Goal: Task Accomplishment & Management: Manage account settings

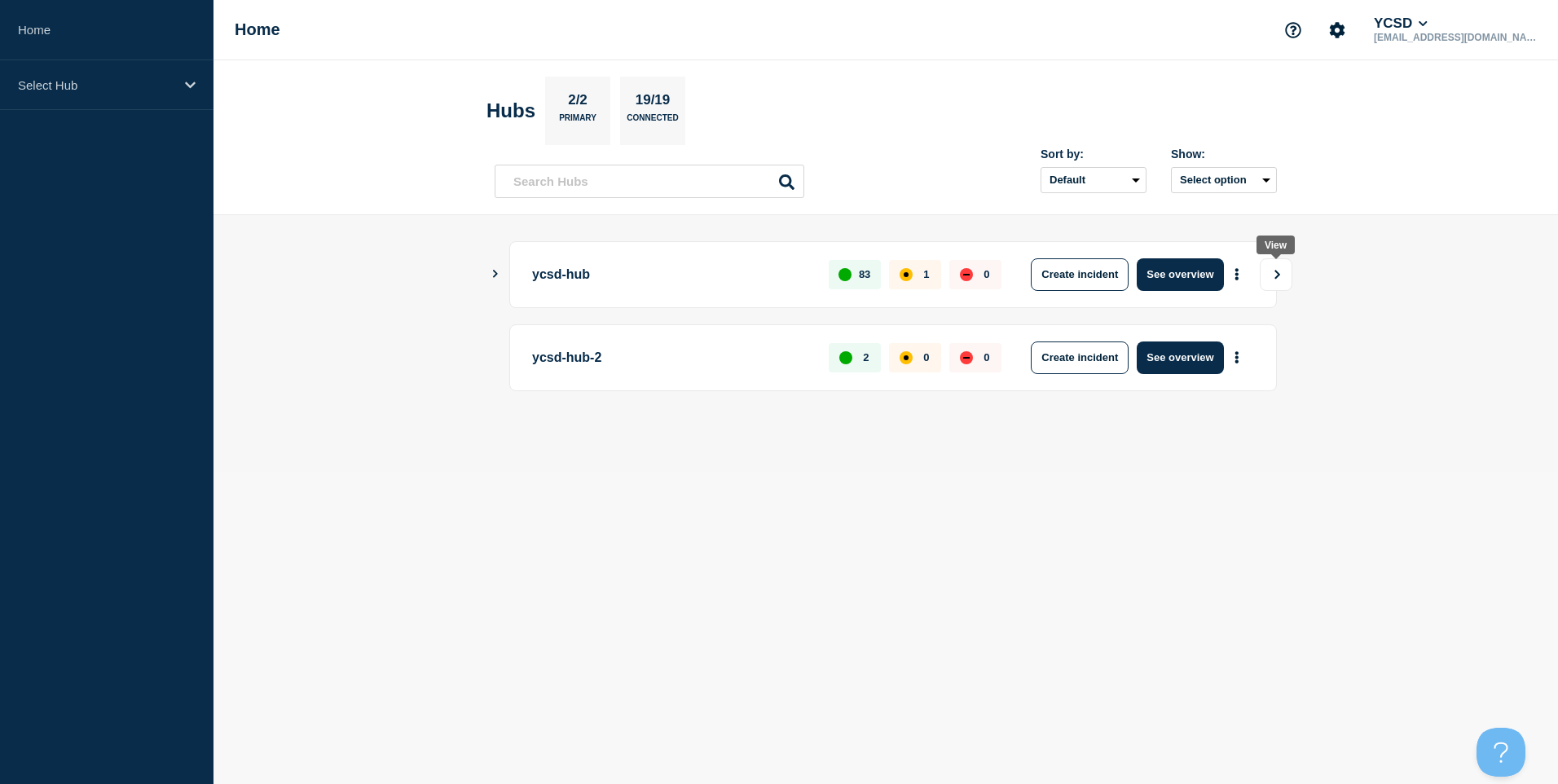
click at [1286, 270] on button "View" at bounding box center [1276, 275] width 33 height 33
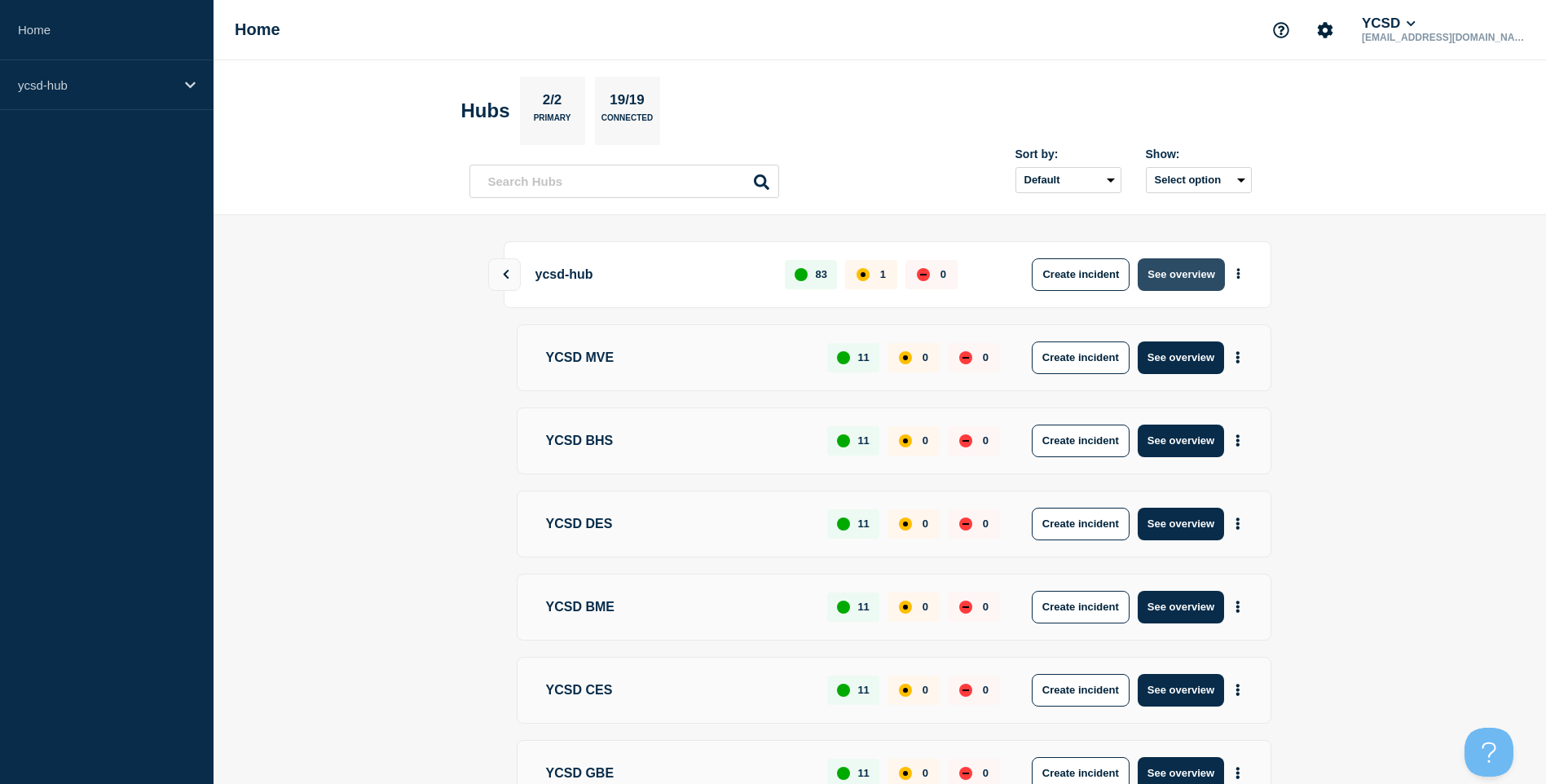
click at [1209, 281] on button "See overview" at bounding box center [1181, 275] width 86 height 33
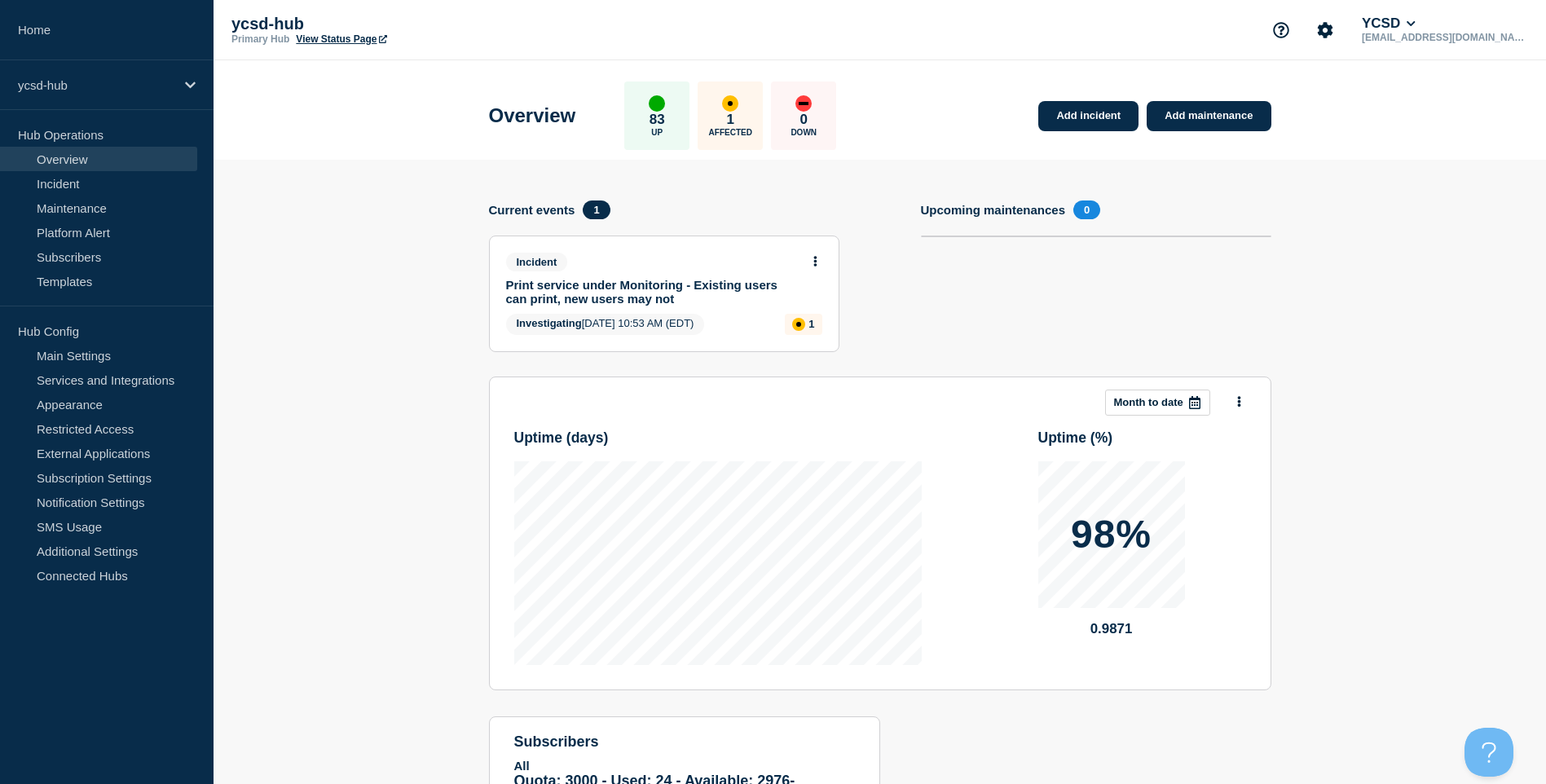
click at [615, 290] on link "Print service under Monitoring - Existing users can print, new users may not" at bounding box center [653, 291] width 294 height 28
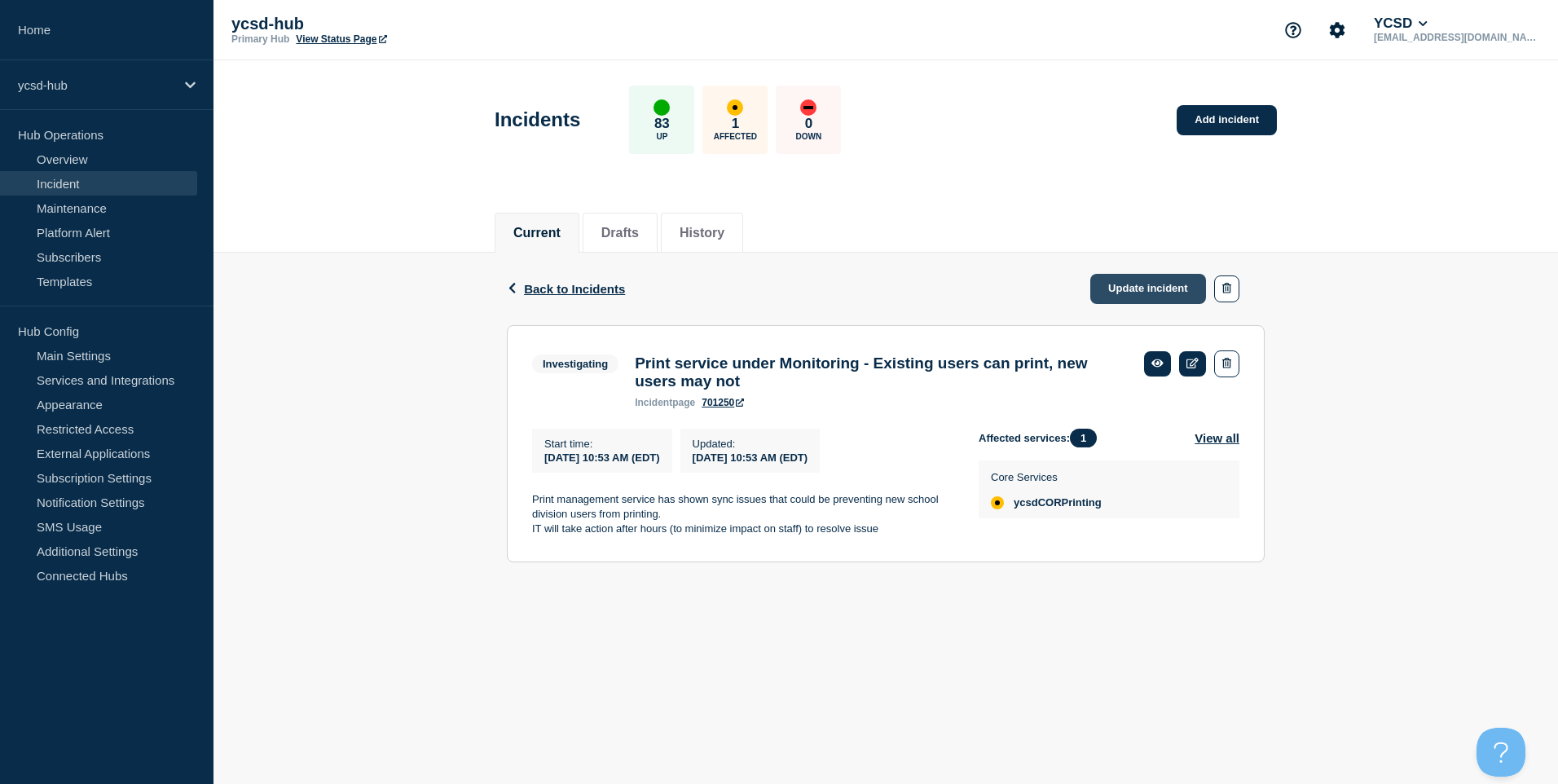
click at [1158, 290] on link "Update incident" at bounding box center [1148, 288] width 116 height 30
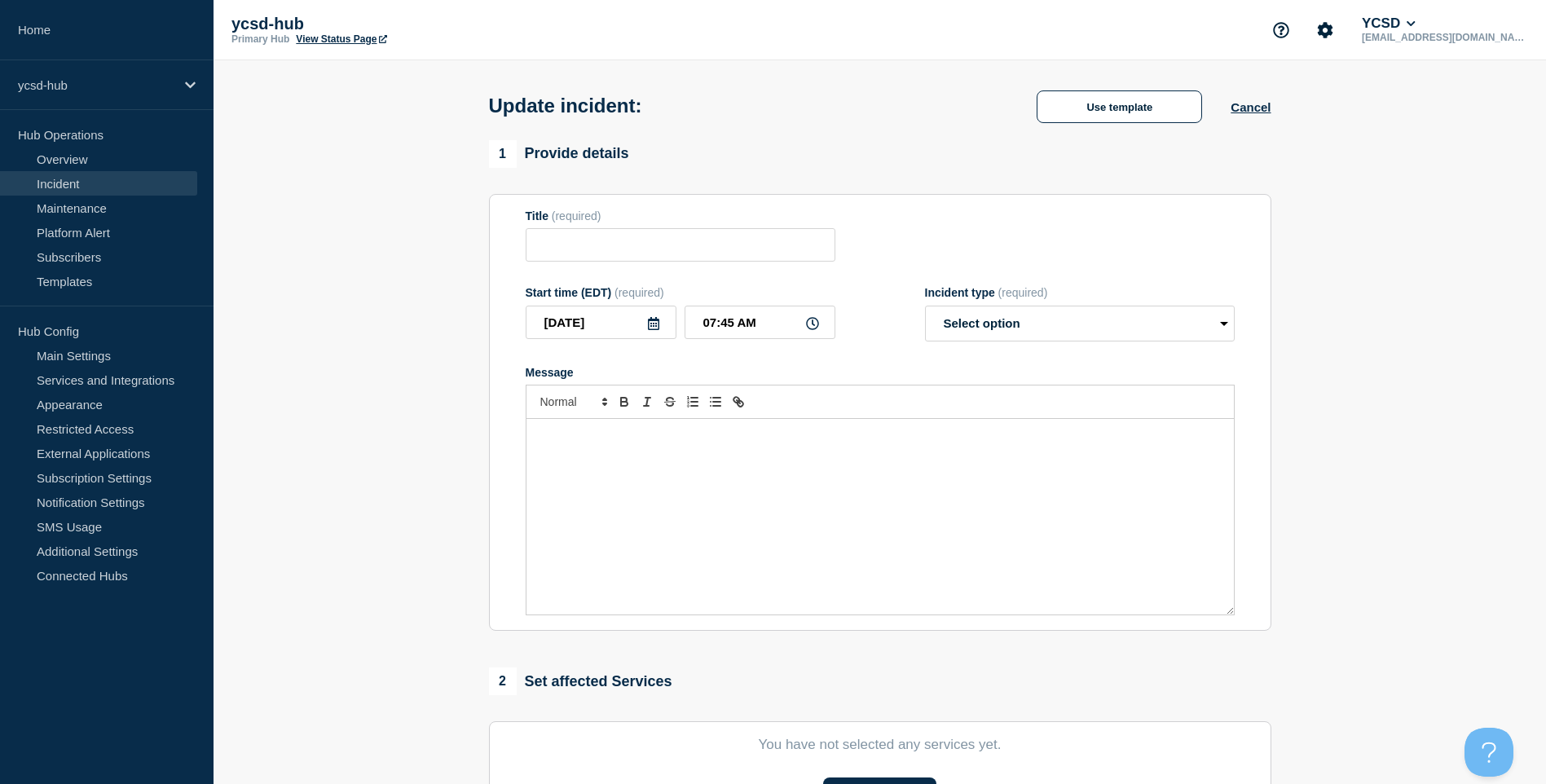
type input "Print service under Monitoring - Existing users can print, new users may not"
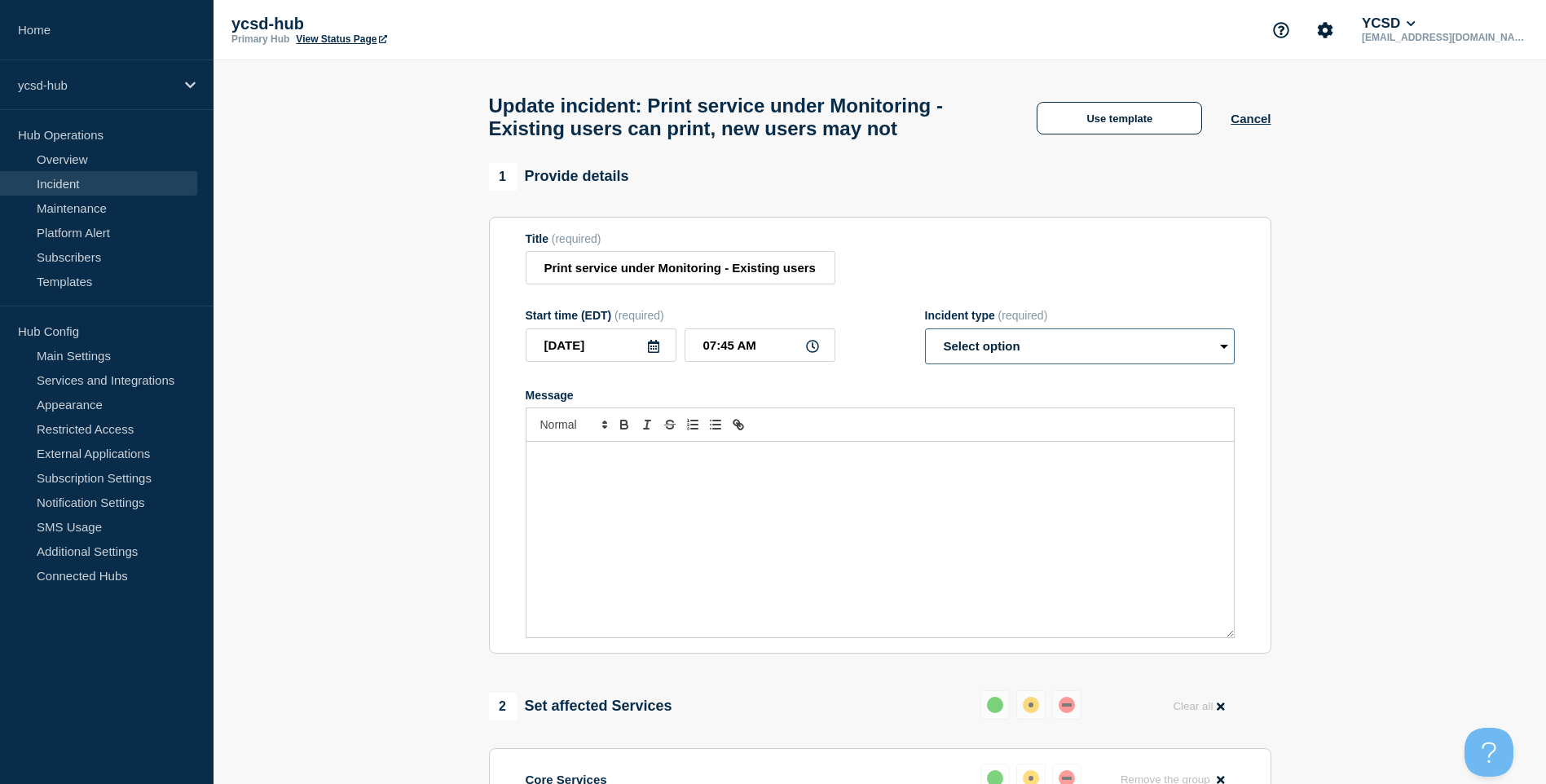
click at [1002, 343] on select "Select option Investigating Identified Monitoring Resolved" at bounding box center [1080, 346] width 309 height 35
select select "resolved"
click at [925, 336] on select "Select option Investigating Identified Monitoring Resolved" at bounding box center [1080, 346] width 309 height 35
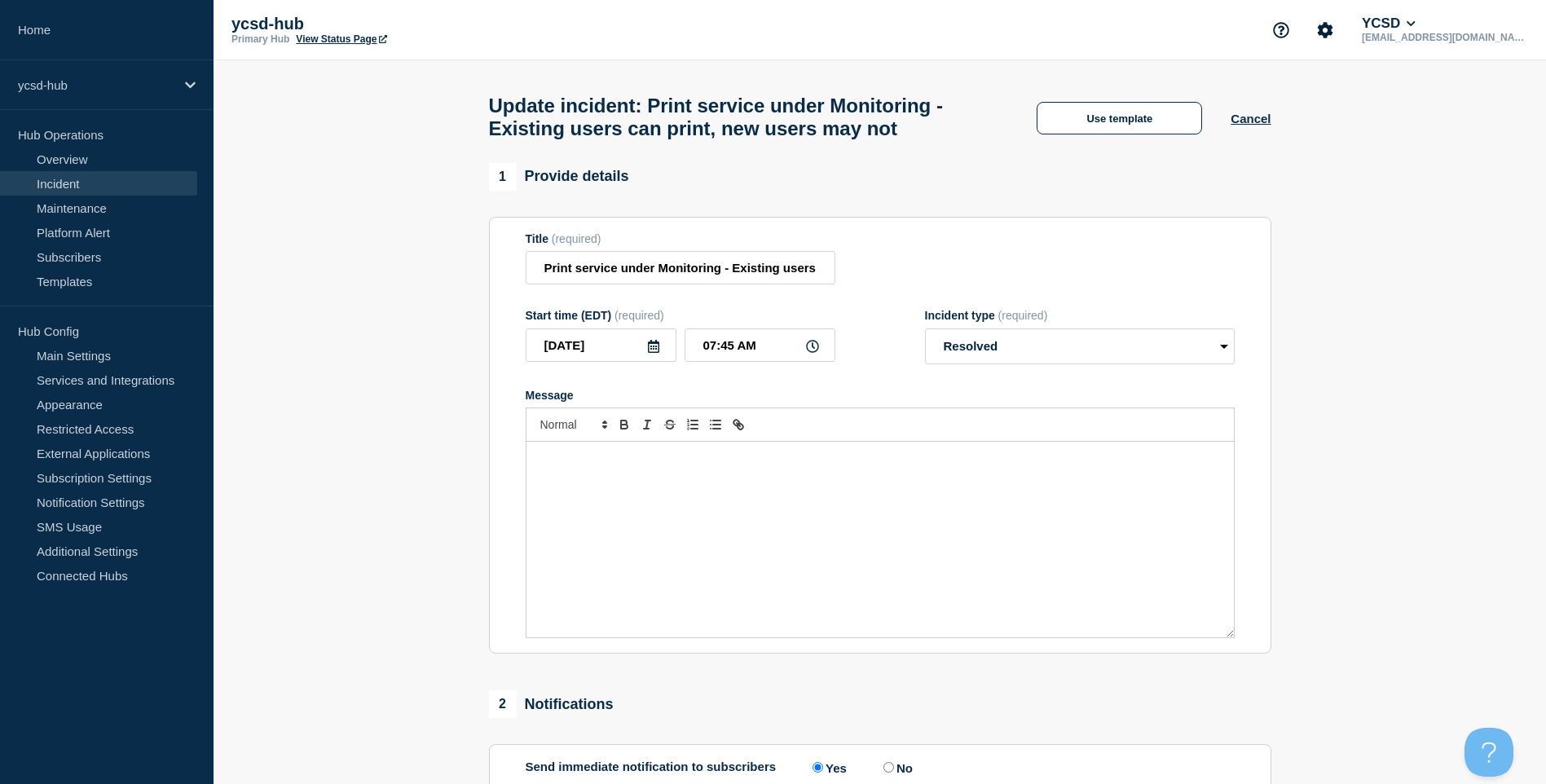
click at [834, 512] on div "Message" at bounding box center [880, 539] width 708 height 195
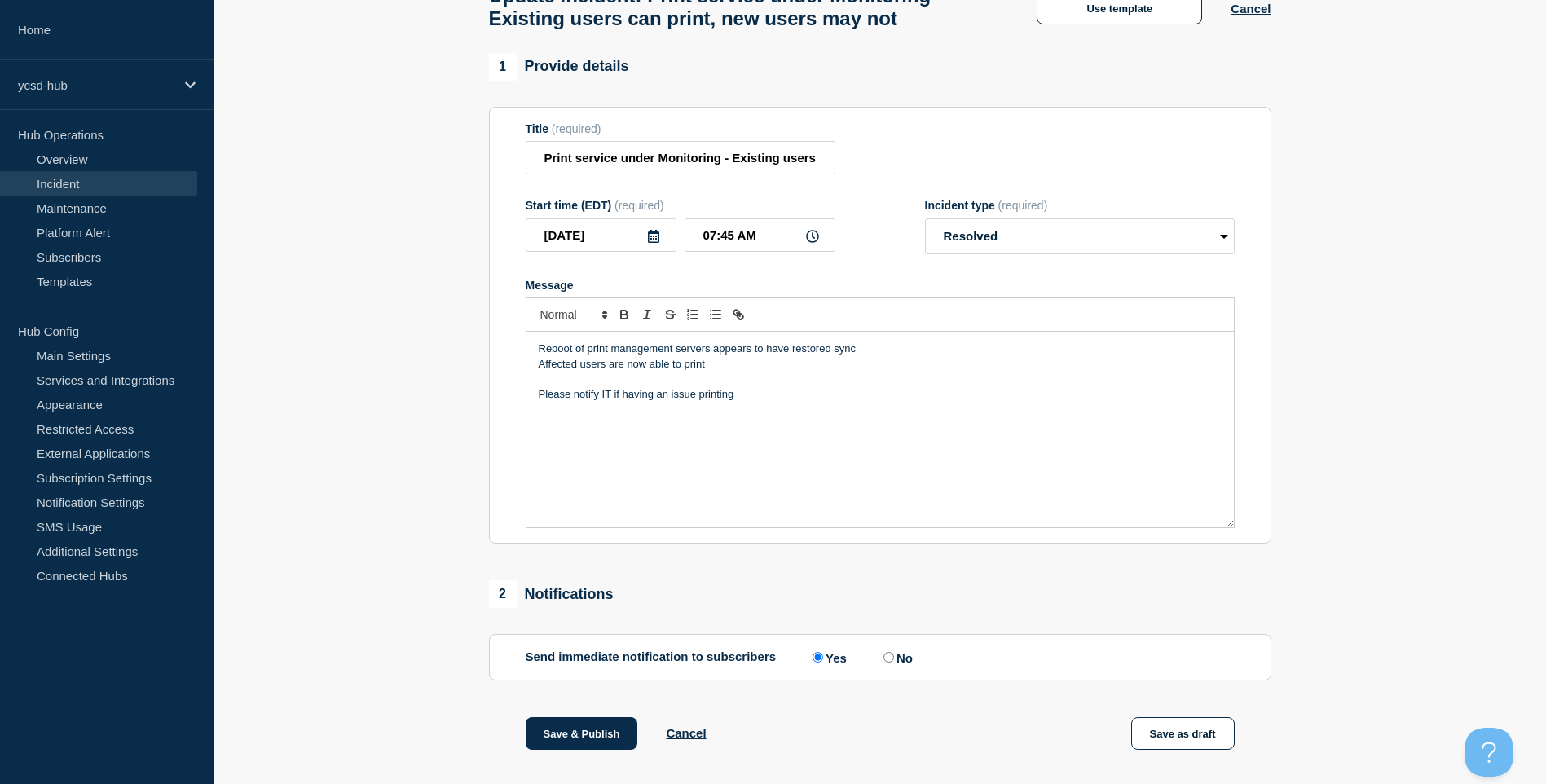
scroll to position [286, 0]
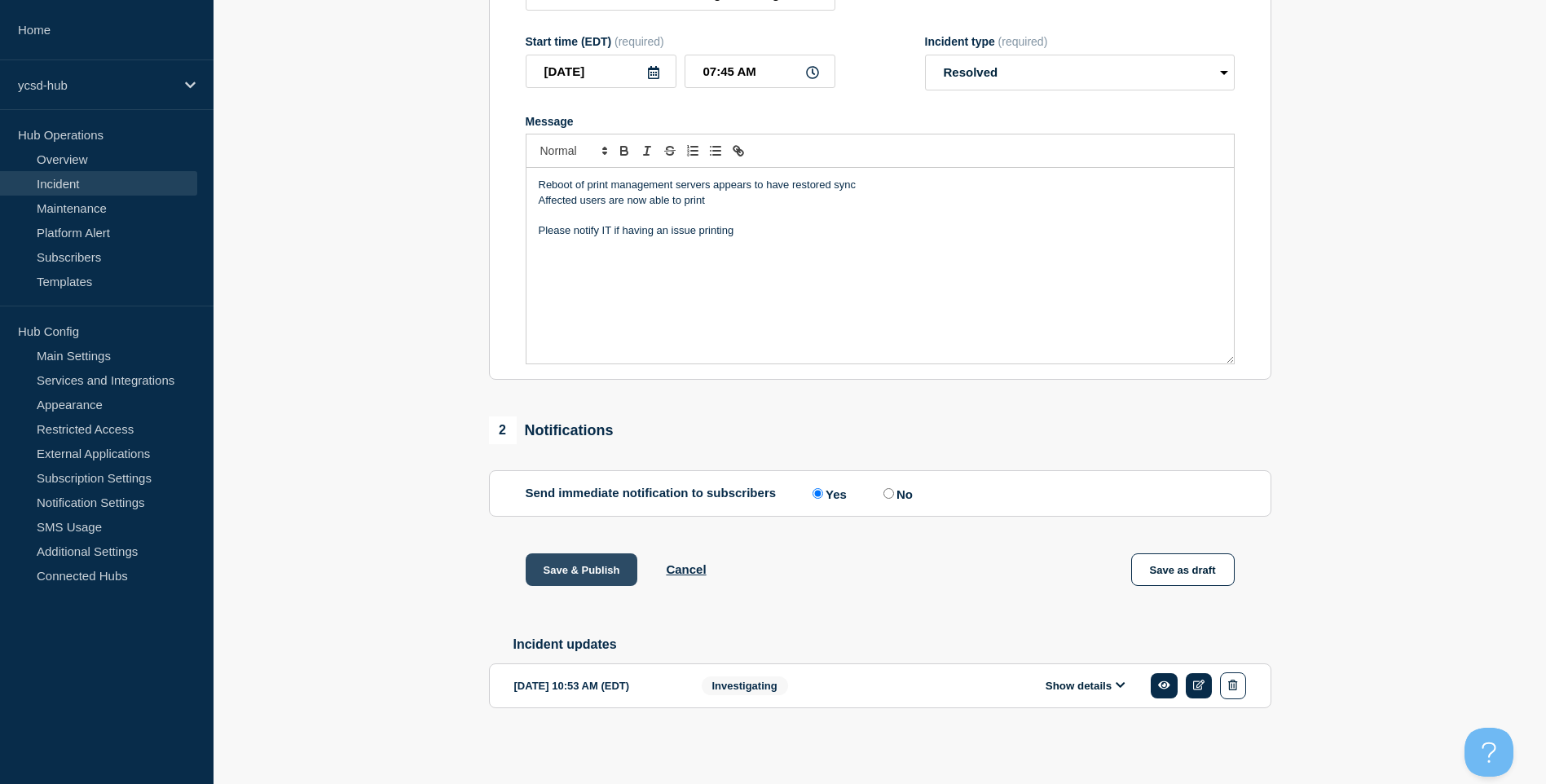
click at [573, 555] on button "Save & Publish" at bounding box center [581, 570] width 112 height 33
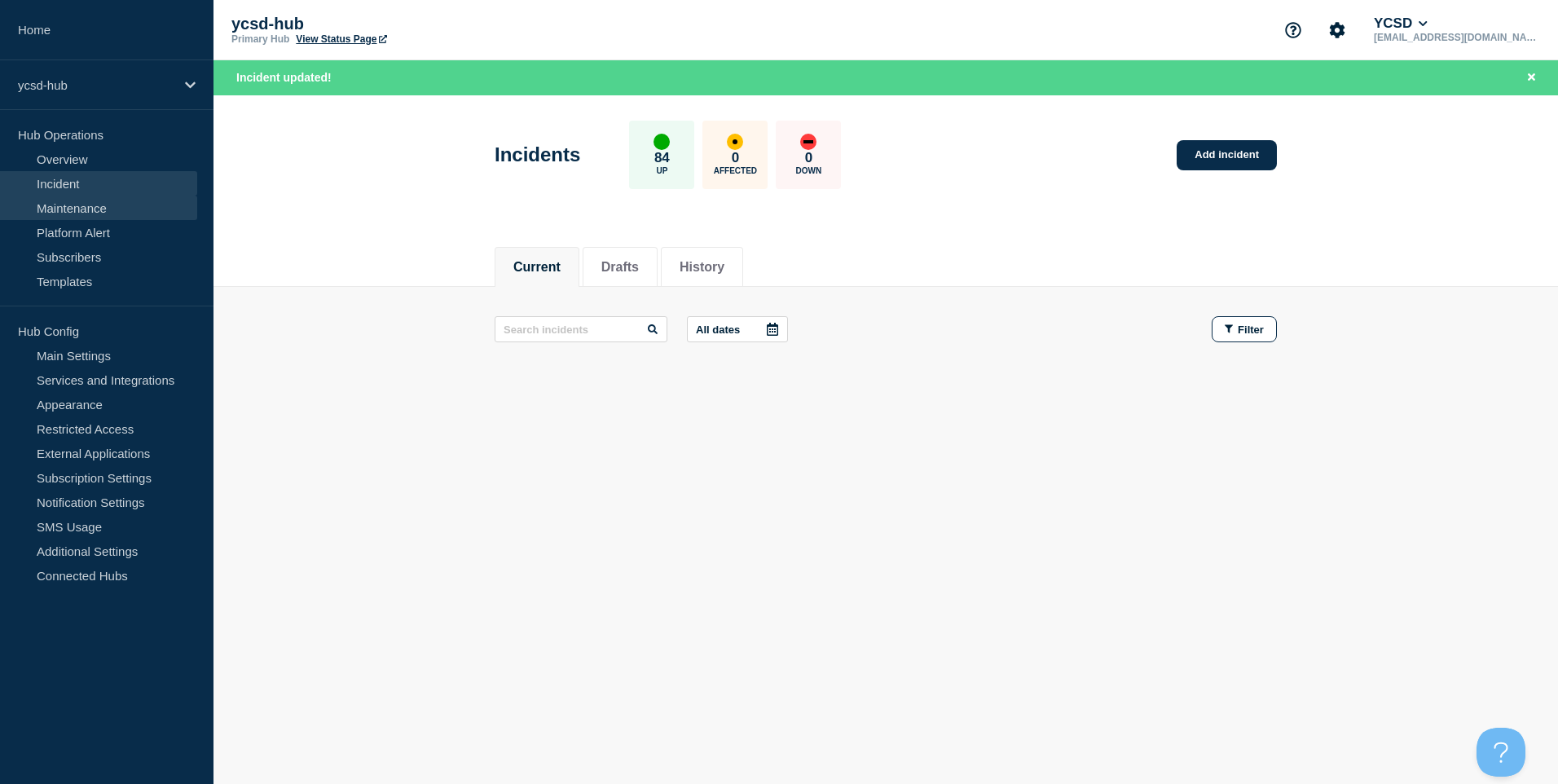
click at [109, 211] on link "Maintenance" at bounding box center [99, 208] width 197 height 25
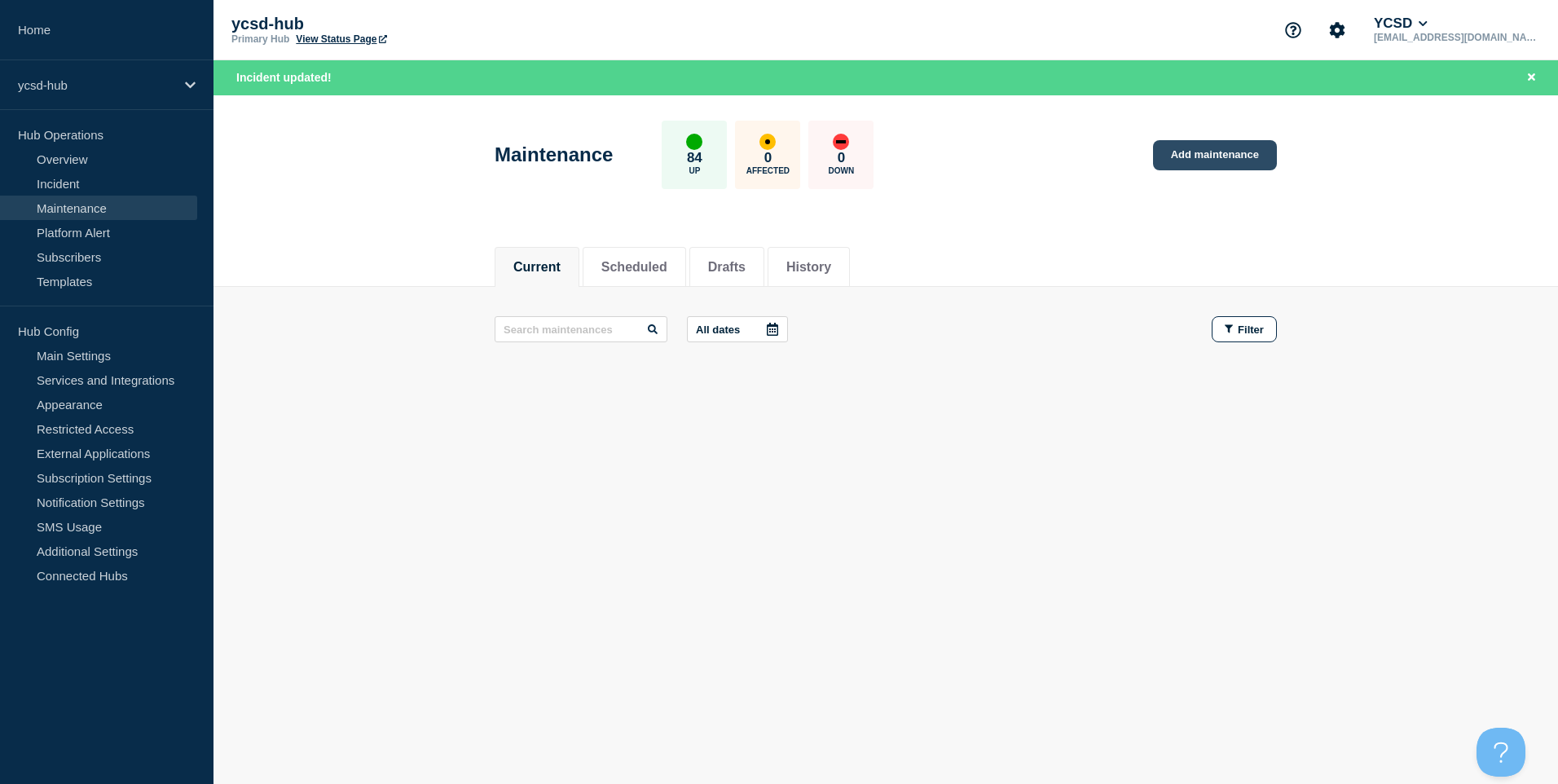
click at [1215, 160] on link "Add maintenance" at bounding box center [1214, 154] width 124 height 30
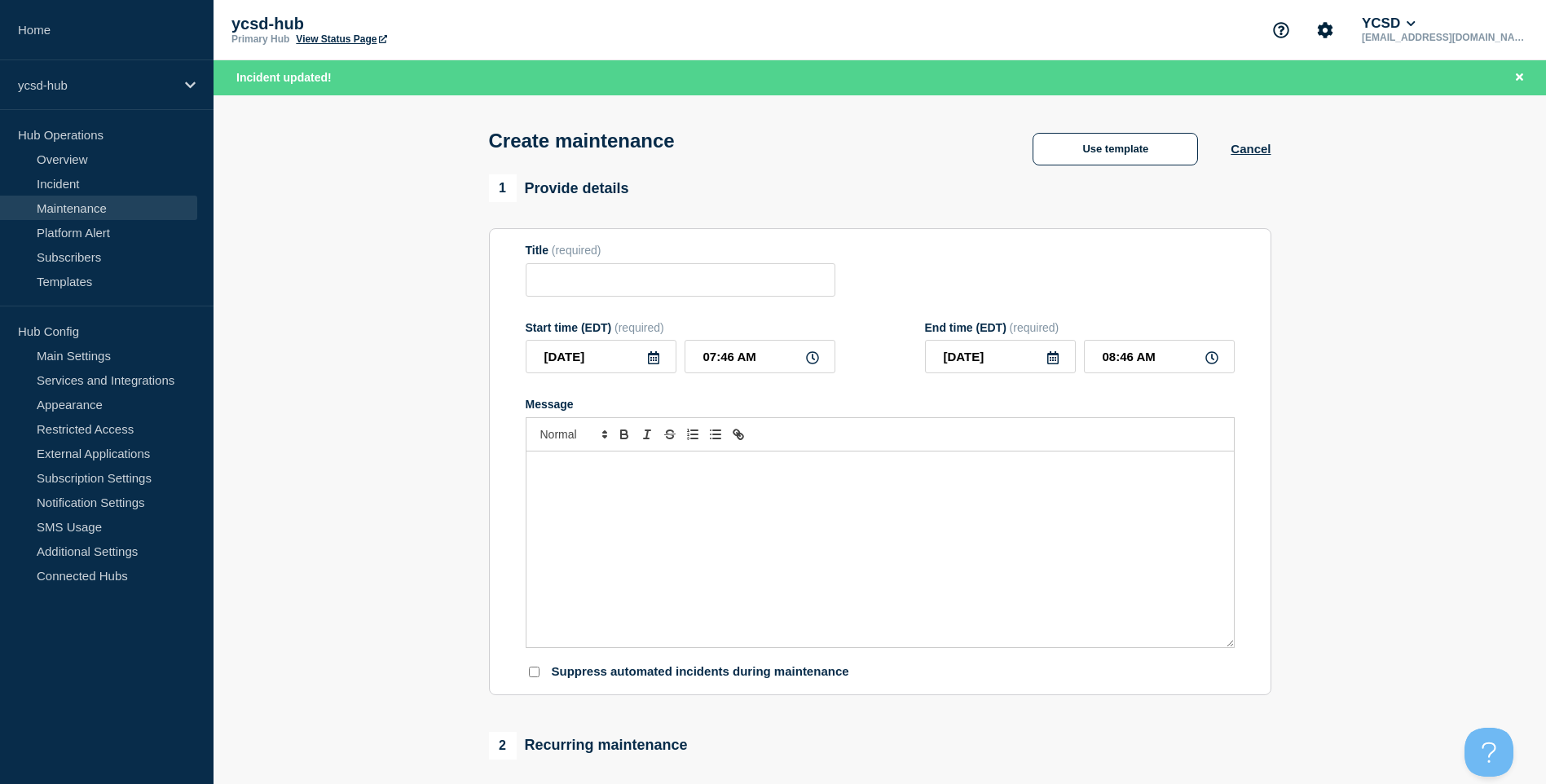
checkbox input "true"
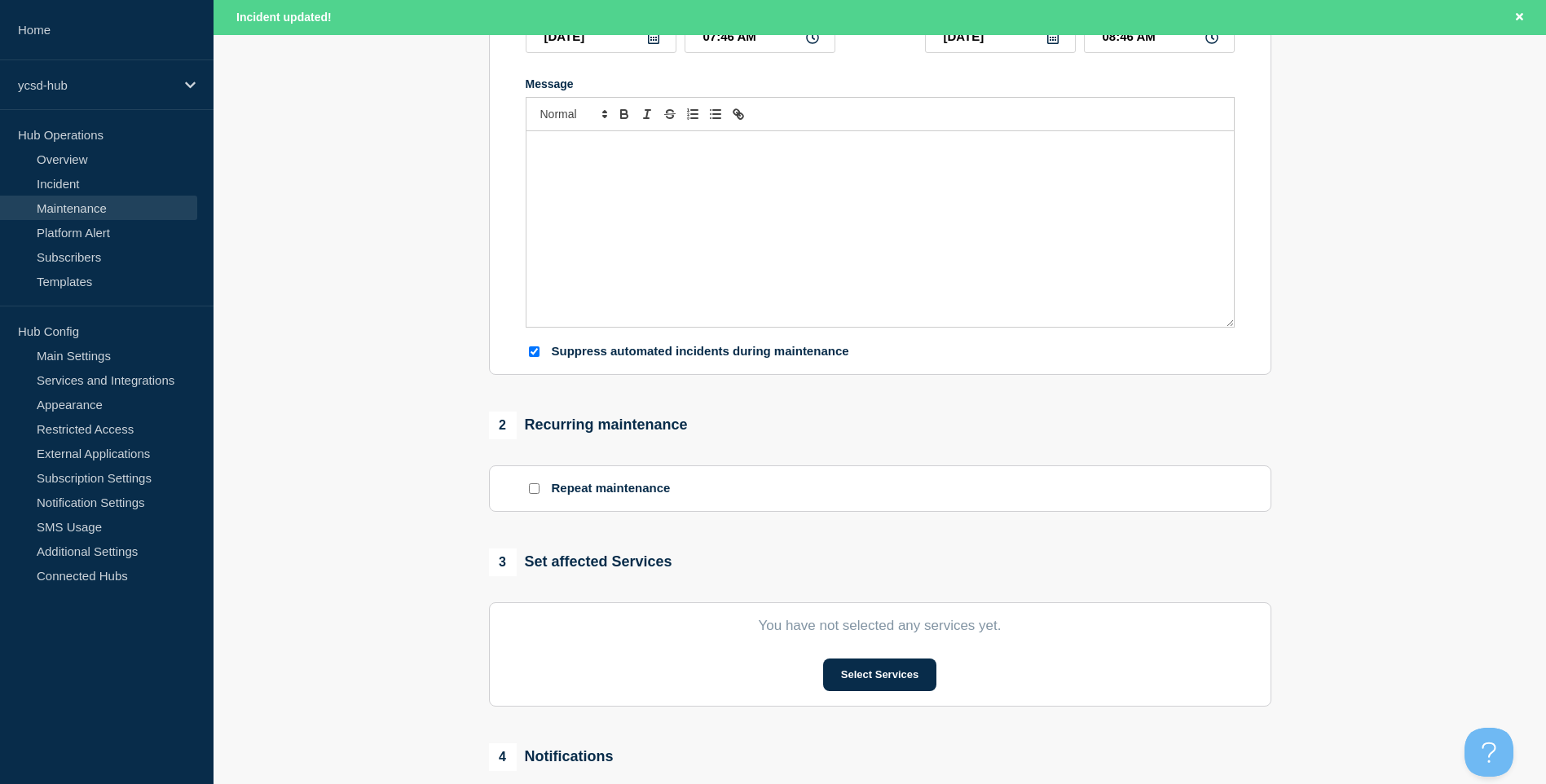
scroll to position [652, 0]
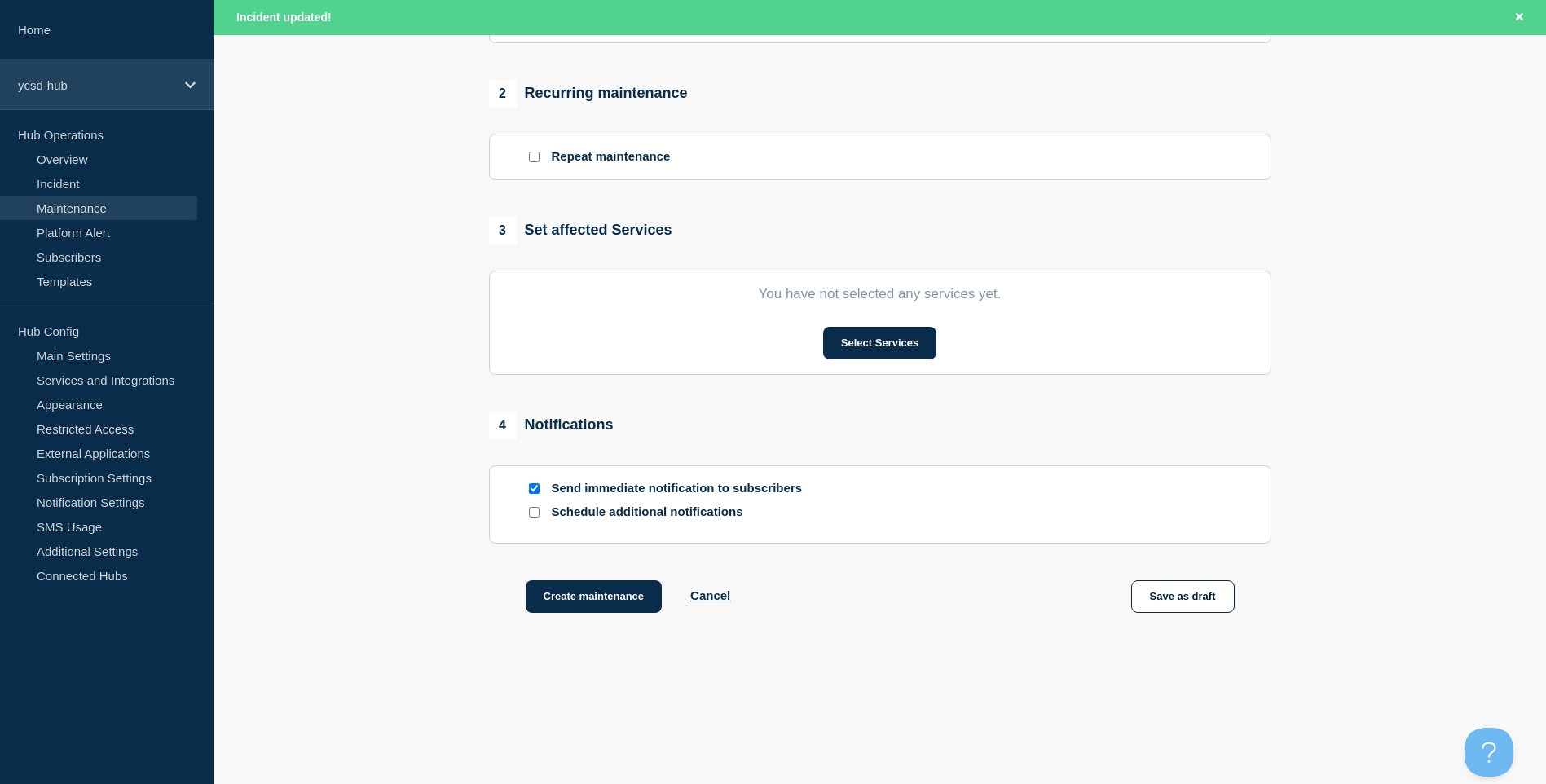
click at [130, 79] on p "ycsd-hub" at bounding box center [96, 85] width 156 height 13
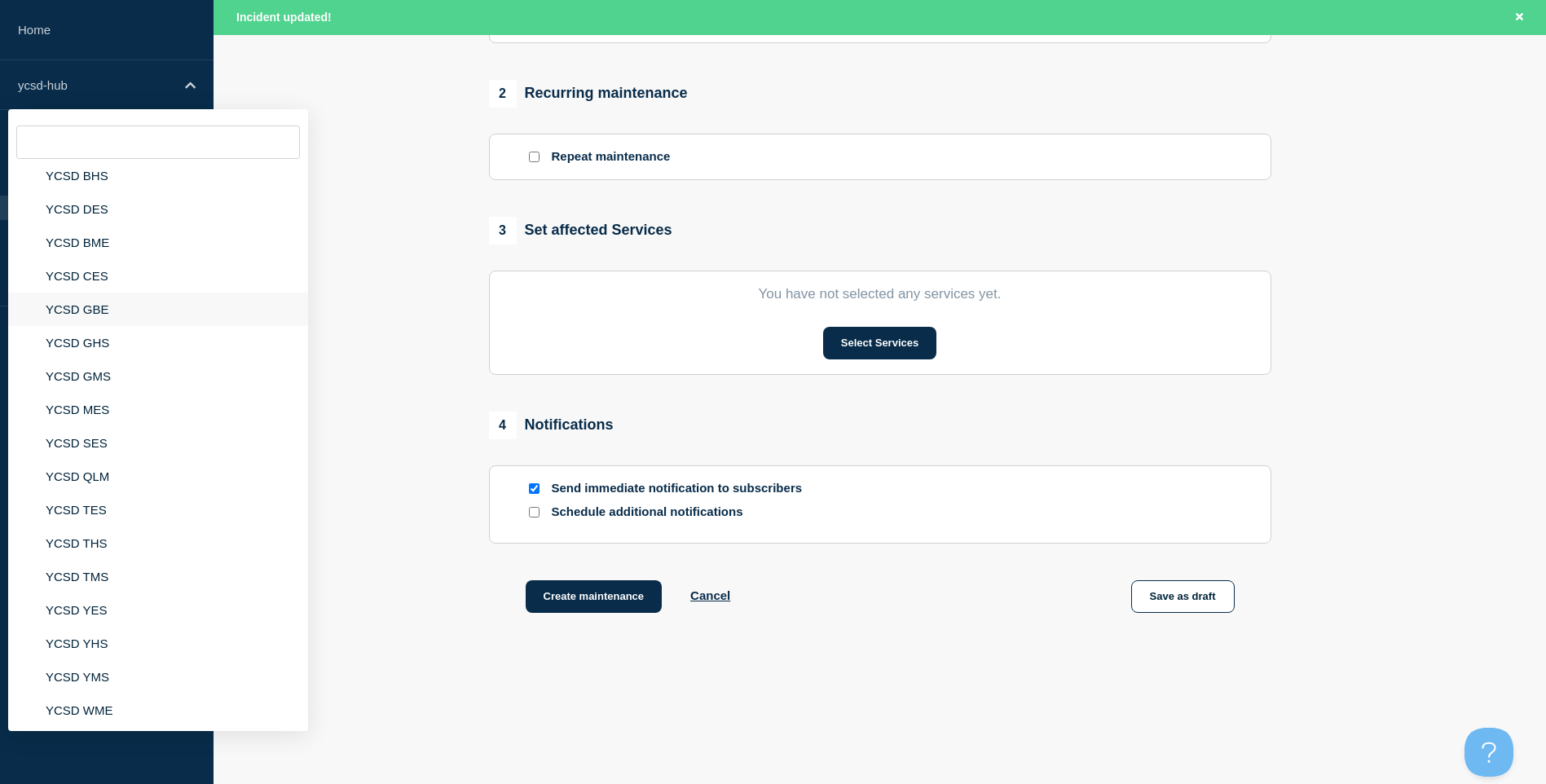
scroll to position [146, 0]
click at [161, 589] on li "YCSD YHS" at bounding box center [158, 605] width 300 height 34
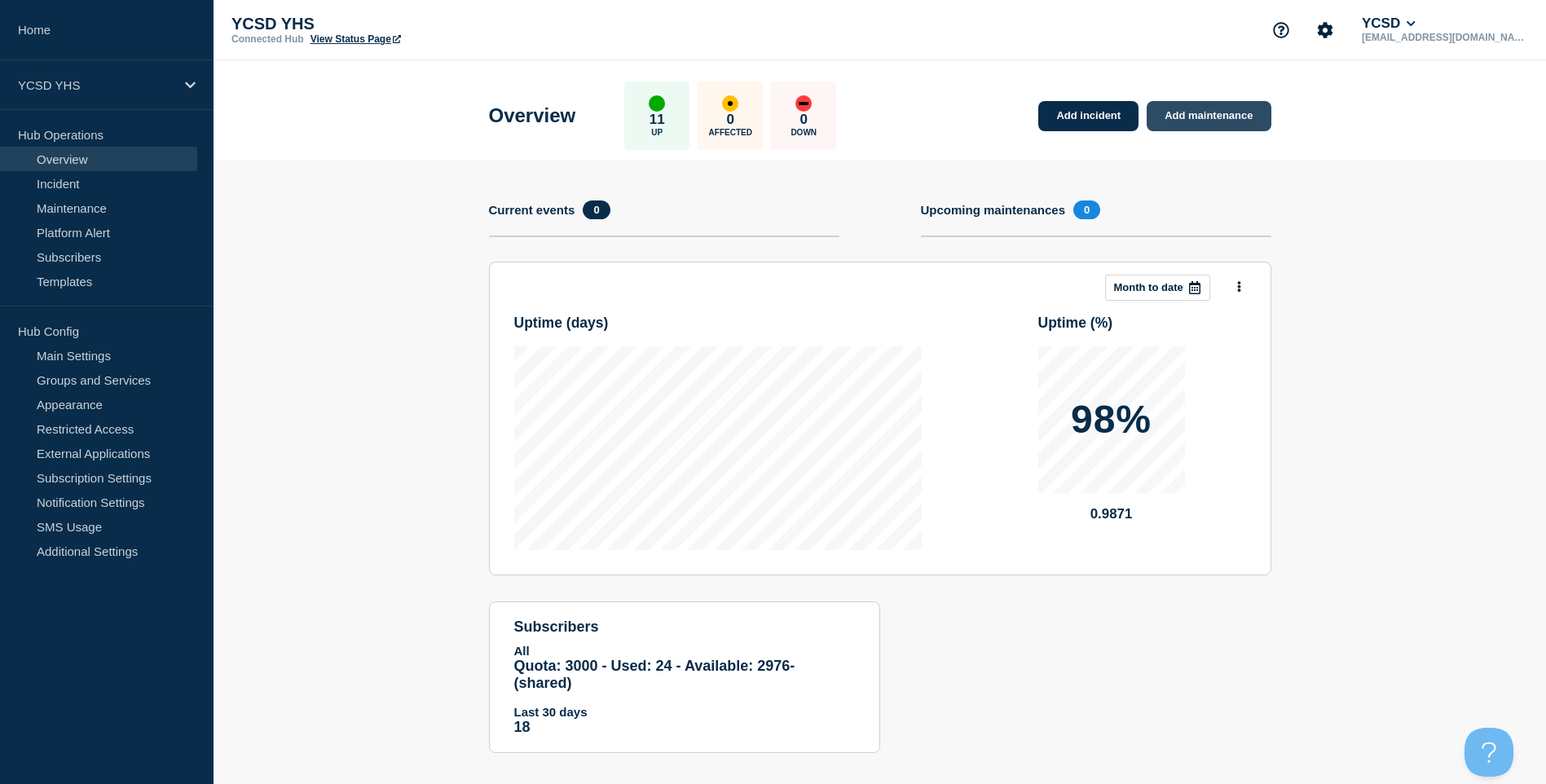
click at [1252, 105] on link "Add maintenance" at bounding box center [1208, 116] width 124 height 30
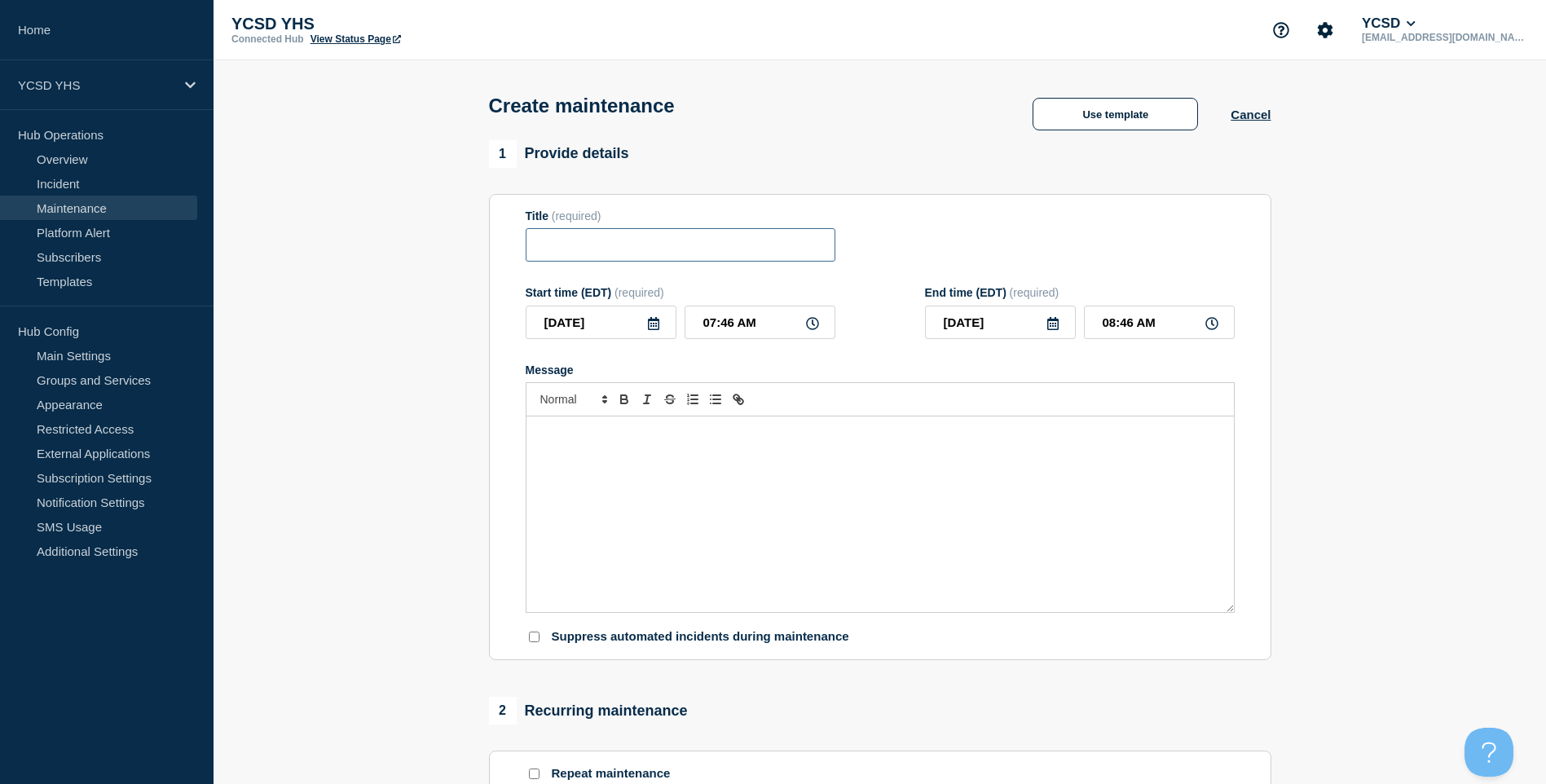
click at [587, 252] on input "Title" at bounding box center [680, 244] width 309 height 34
type input "T"
type input "(Transportation) Network Upgrade"
click at [1179, 326] on input "08:46 AM" at bounding box center [1159, 322] width 150 height 34
click at [1112, 327] on input "08:46 AM" at bounding box center [1159, 322] width 150 height 34
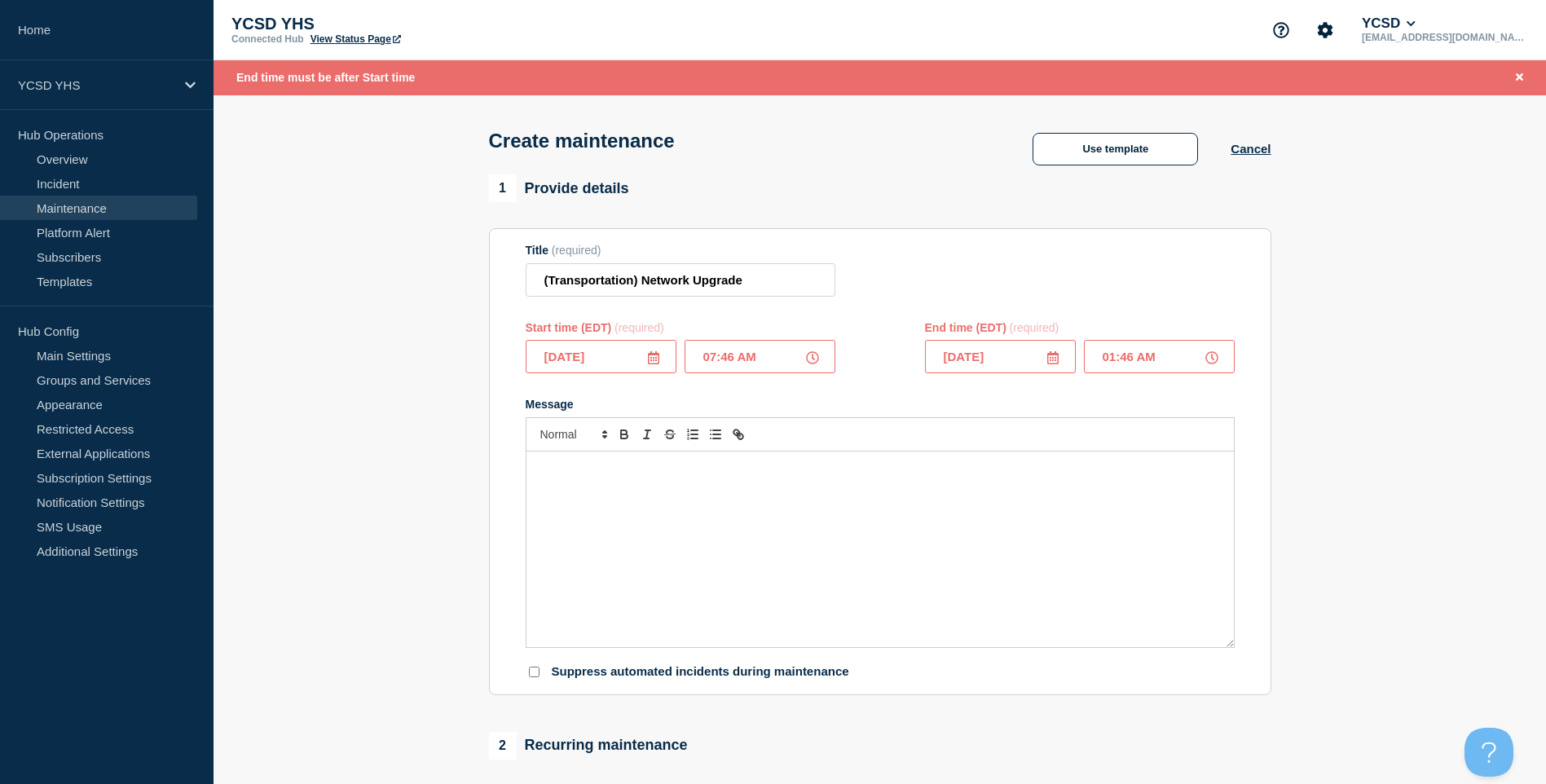
click at [1114, 366] on input "01:46 AM" at bounding box center [1159, 356] width 150 height 34
type input "10:46 AM"
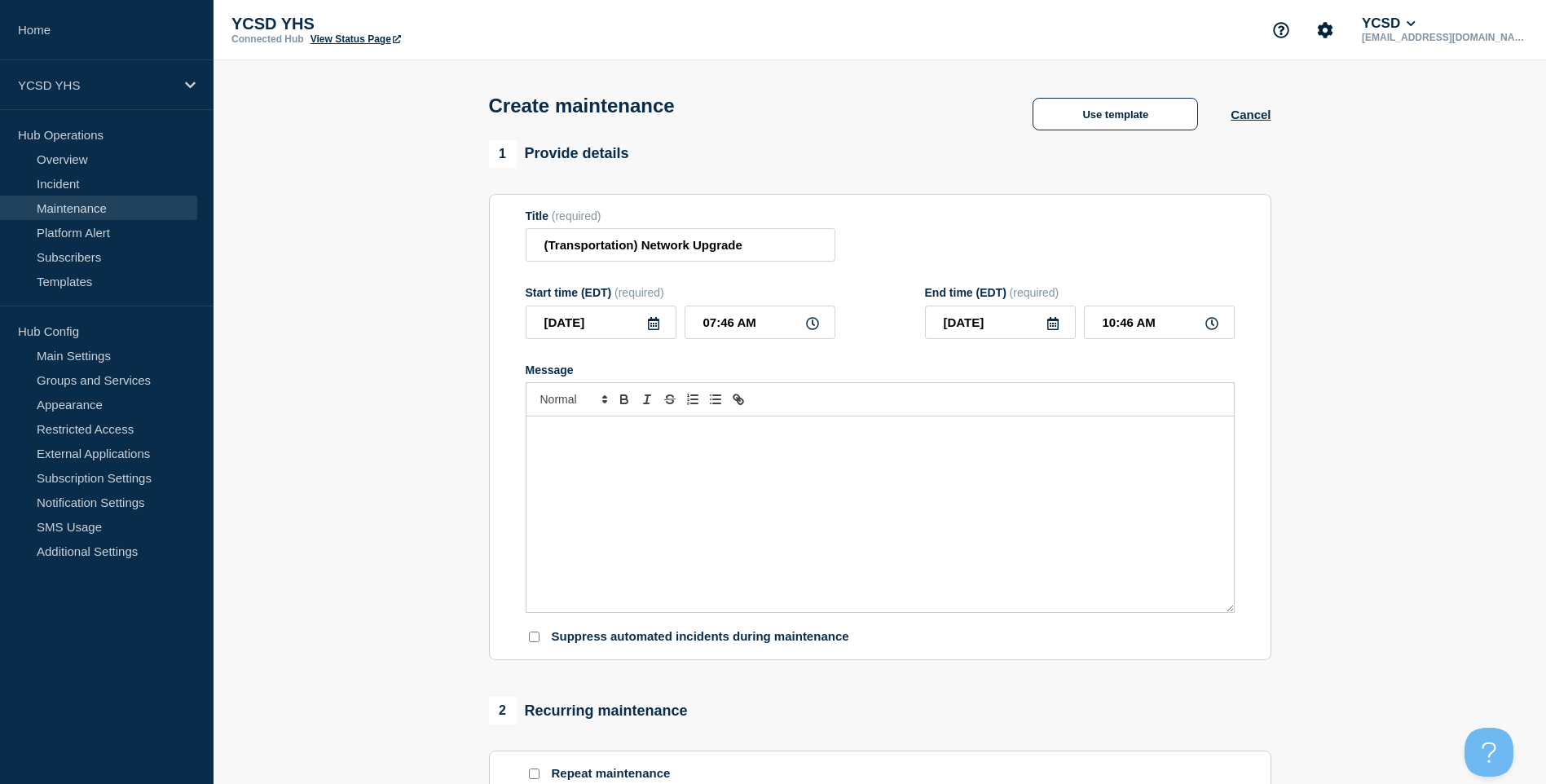
click at [1169, 433] on p "Message" at bounding box center [880, 433] width 683 height 14
drag, startPoint x: 633, startPoint y: 249, endPoint x: 551, endPoint y: 247, distance: 82.0
click at [551, 247] on input "(Transportation) Network Upgrade" at bounding box center [680, 244] width 309 height 34
type input "(Bus Garage) Network Upgrade"
click at [867, 414] on div at bounding box center [880, 399] width 709 height 34
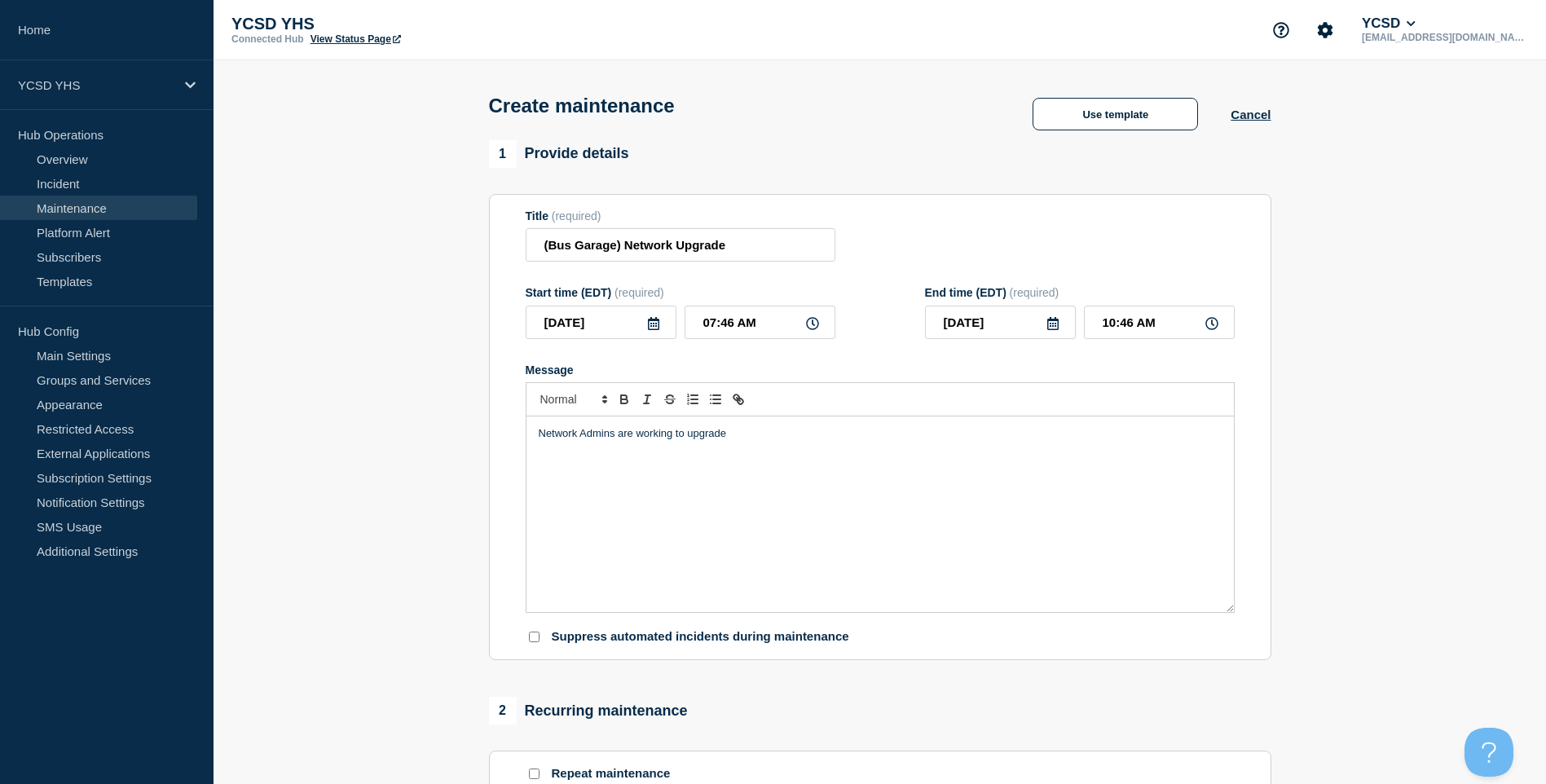
click at [851, 464] on div "Network Admins are working to upgrade" at bounding box center [880, 514] width 708 height 195
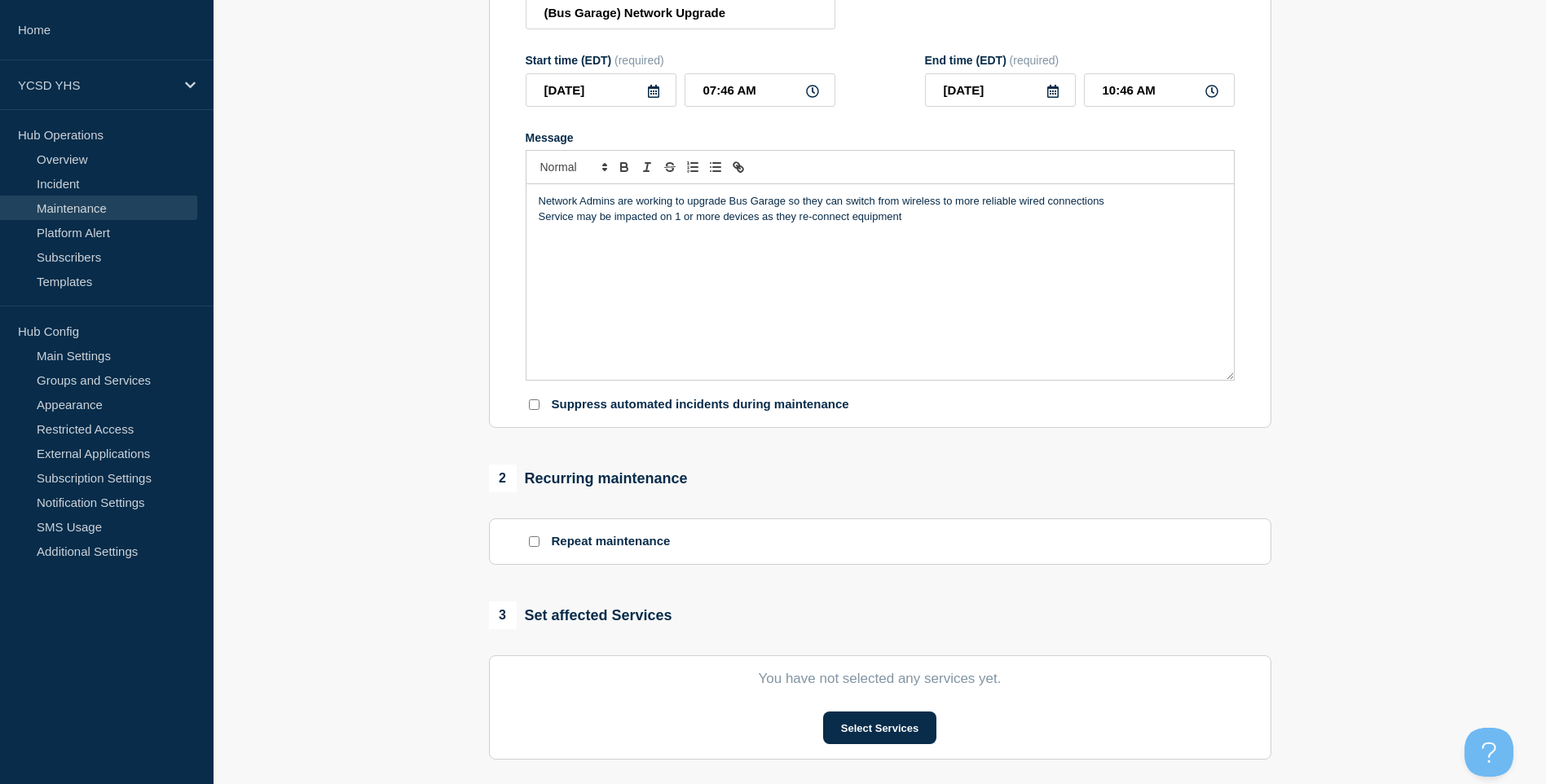
scroll to position [489, 0]
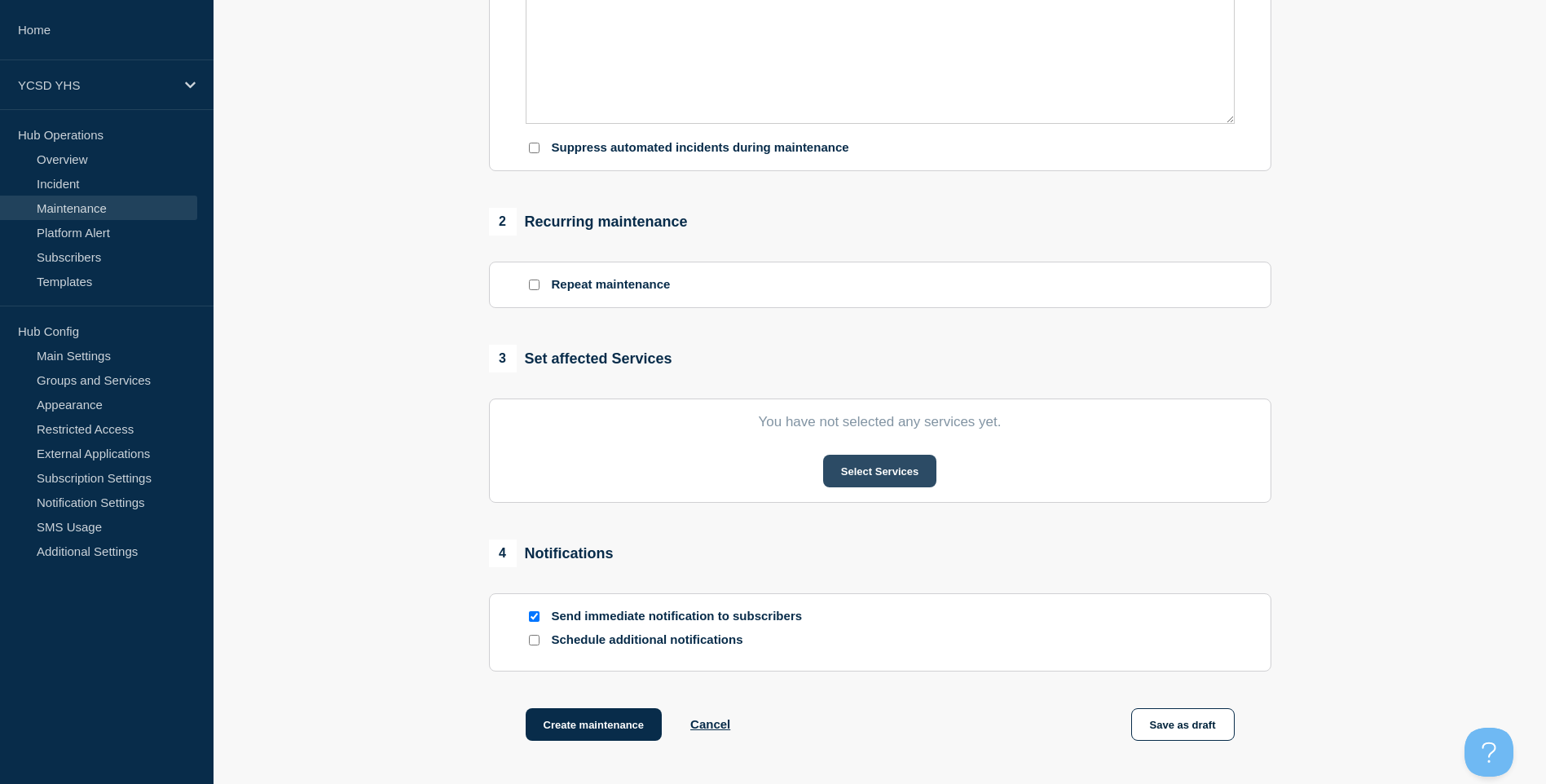
click at [894, 484] on button "Select Services" at bounding box center [880, 471] width 113 height 33
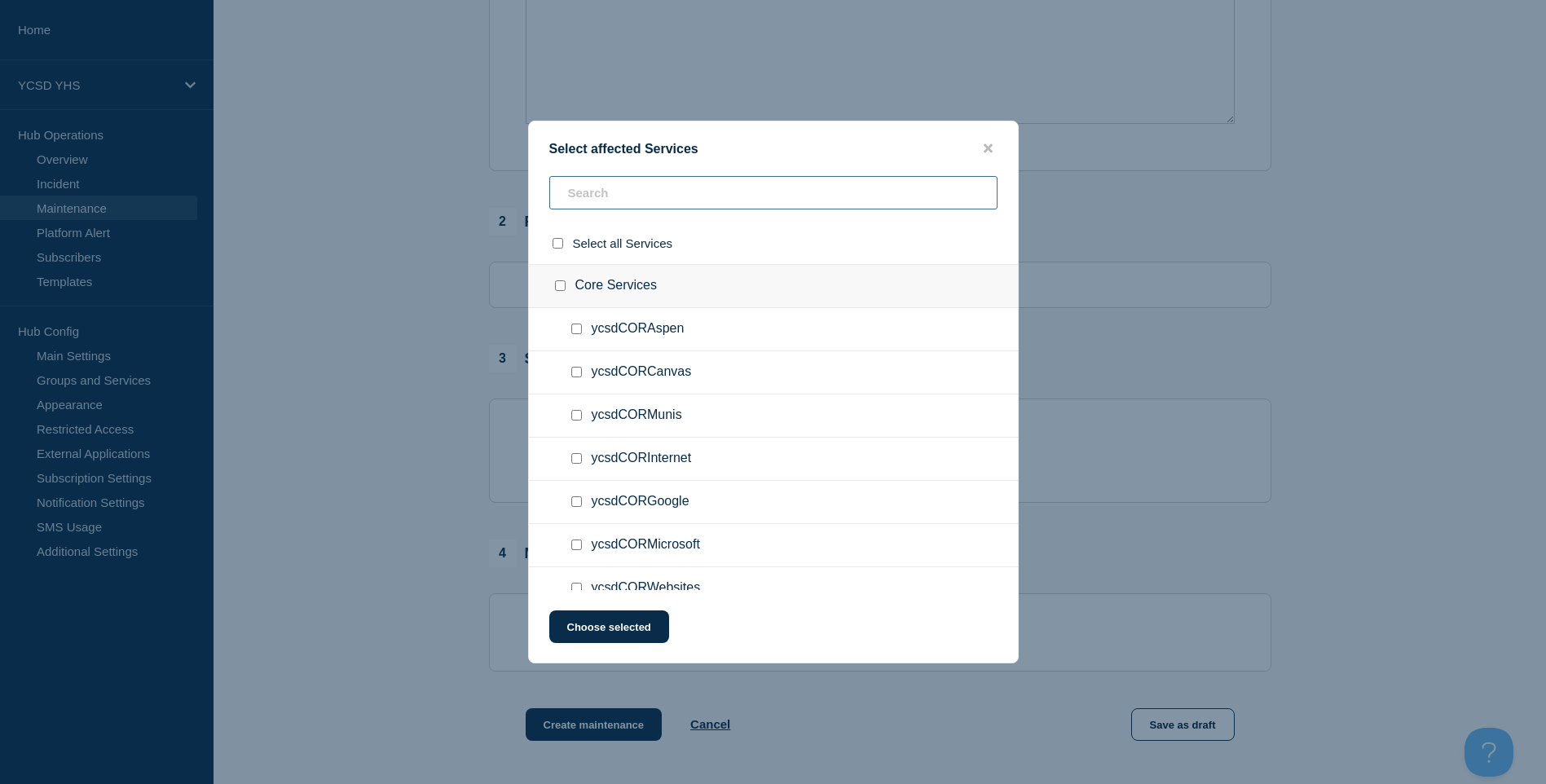
click at [709, 201] on input "text" at bounding box center [774, 192] width 448 height 34
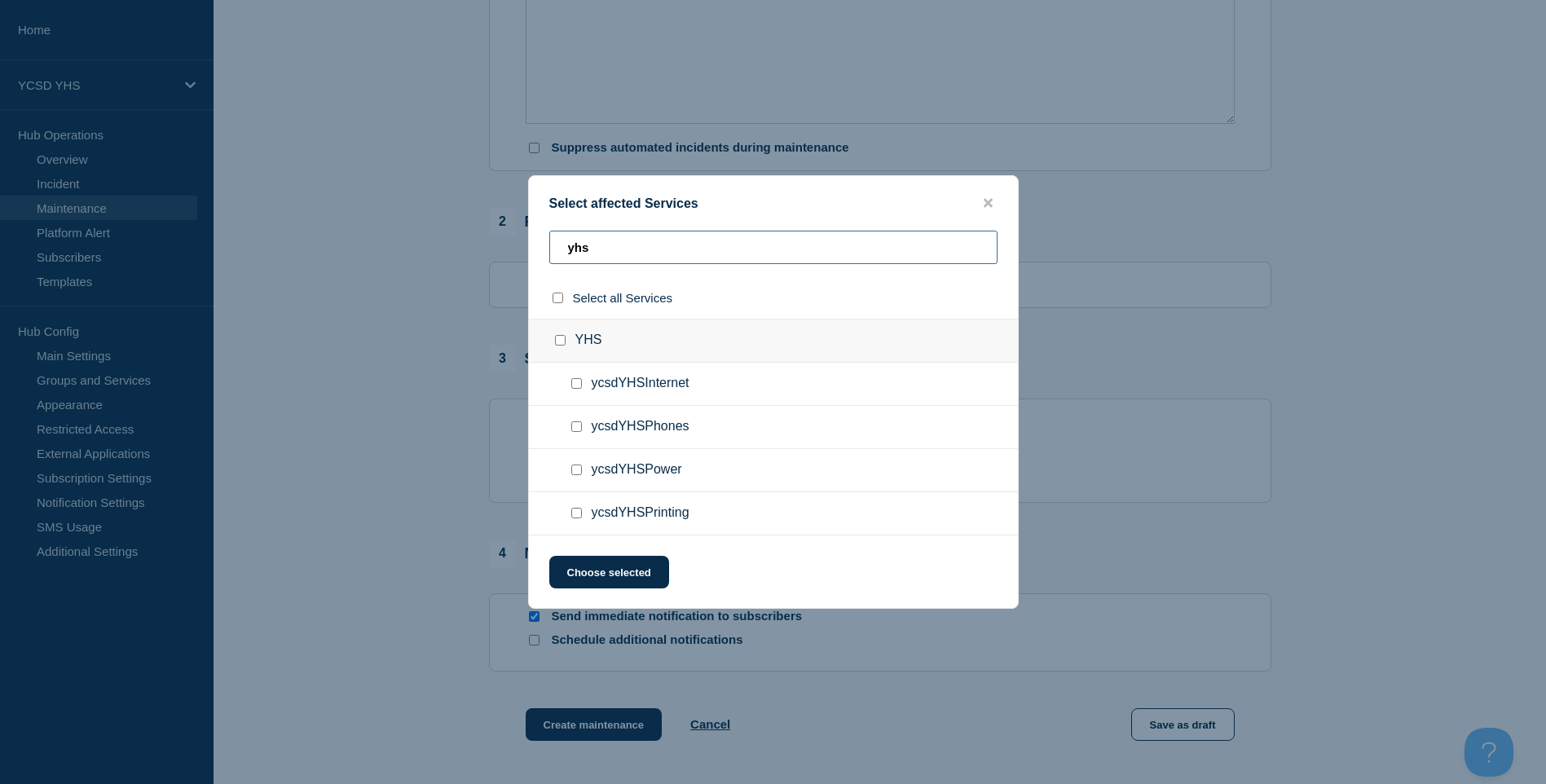
type input "yhs"
click at [577, 391] on div at bounding box center [580, 383] width 24 height 16
click at [578, 392] on div at bounding box center [580, 383] width 24 height 16
click at [579, 380] on input "ycsdYHSInternet checkbox" at bounding box center [577, 383] width 11 height 11
checkbox input "true"
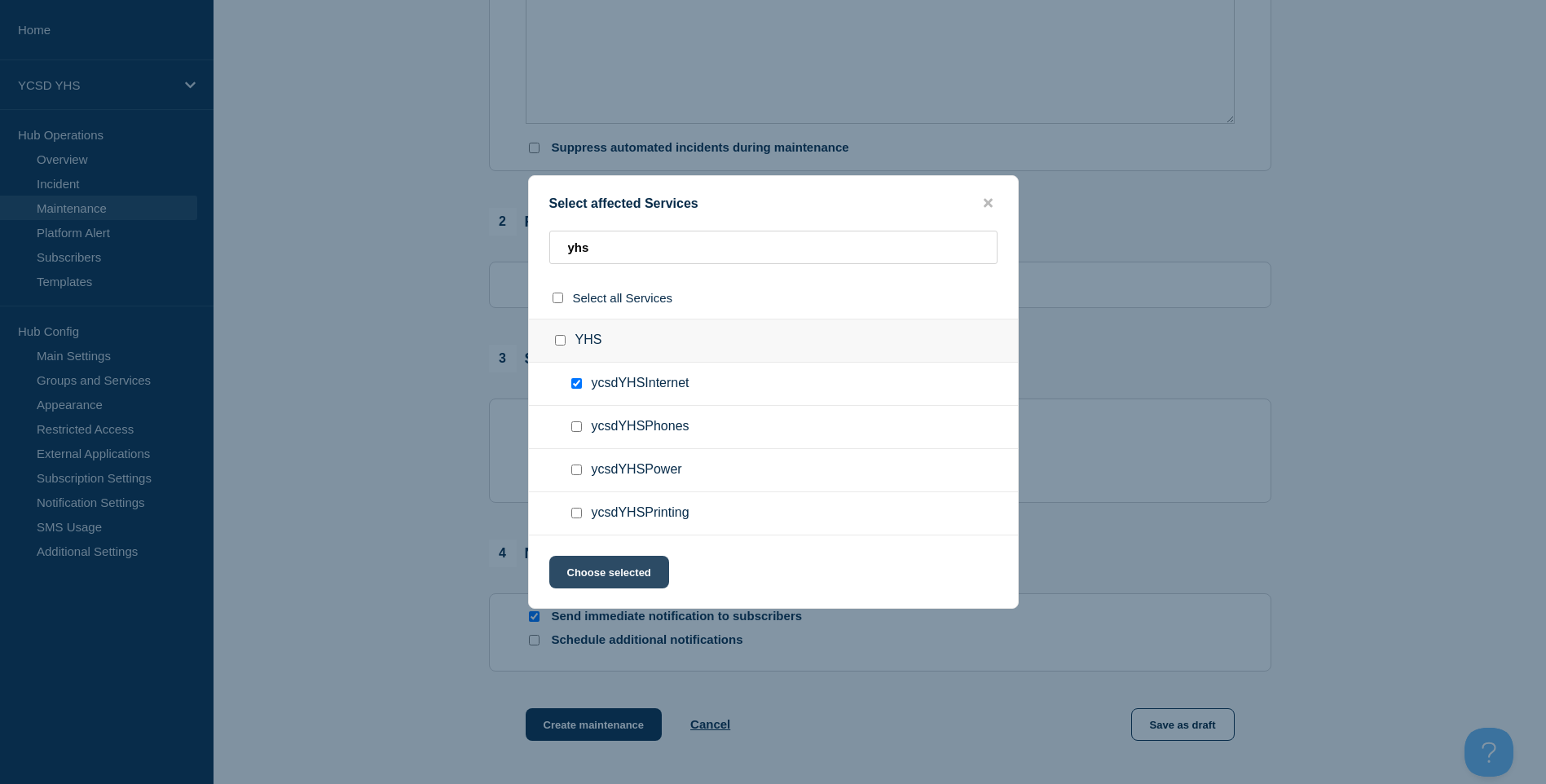
click at [636, 579] on button "Choose selected" at bounding box center [609, 571] width 120 height 33
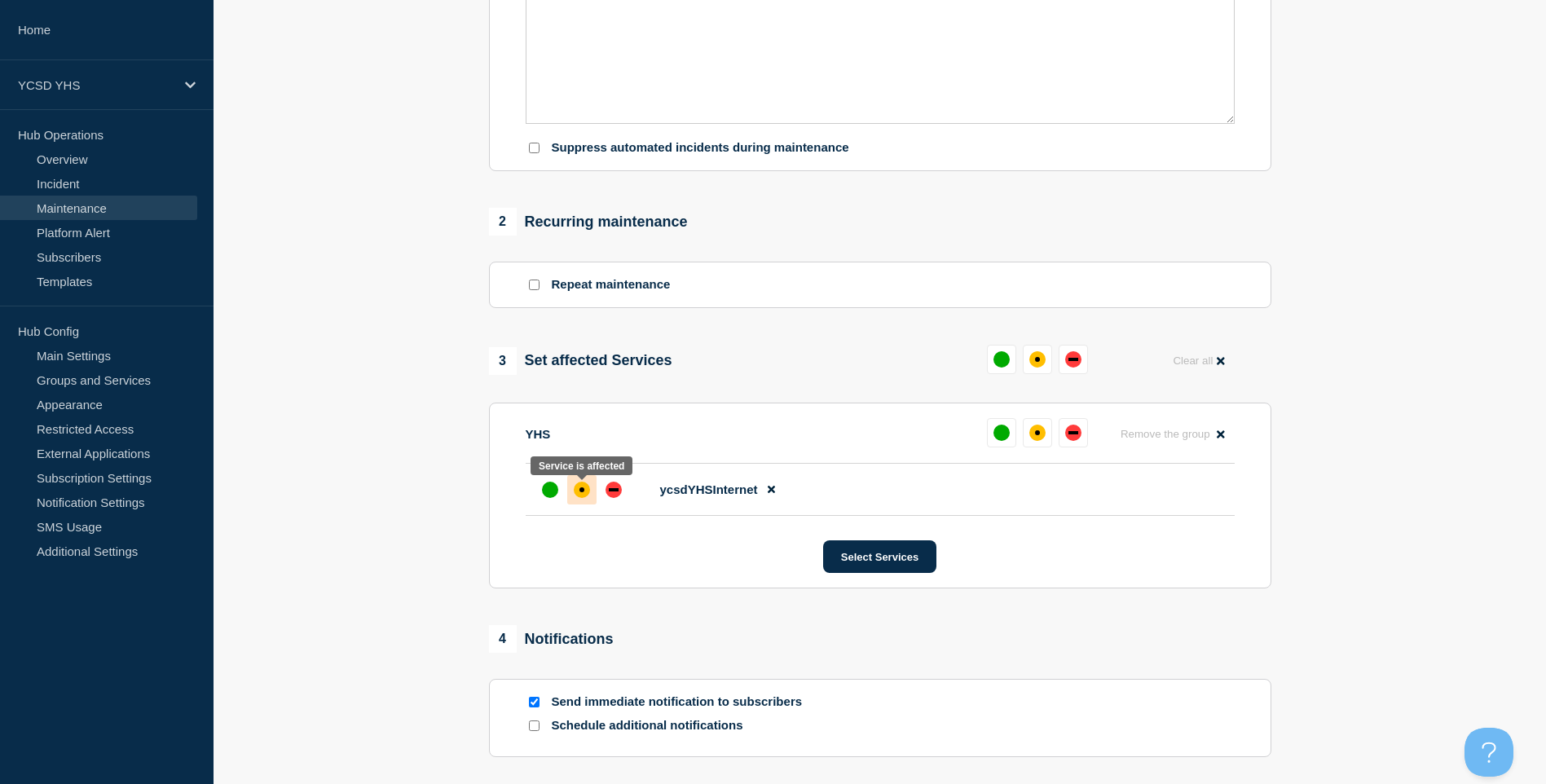
click at [590, 504] on div at bounding box center [581, 489] width 30 height 30
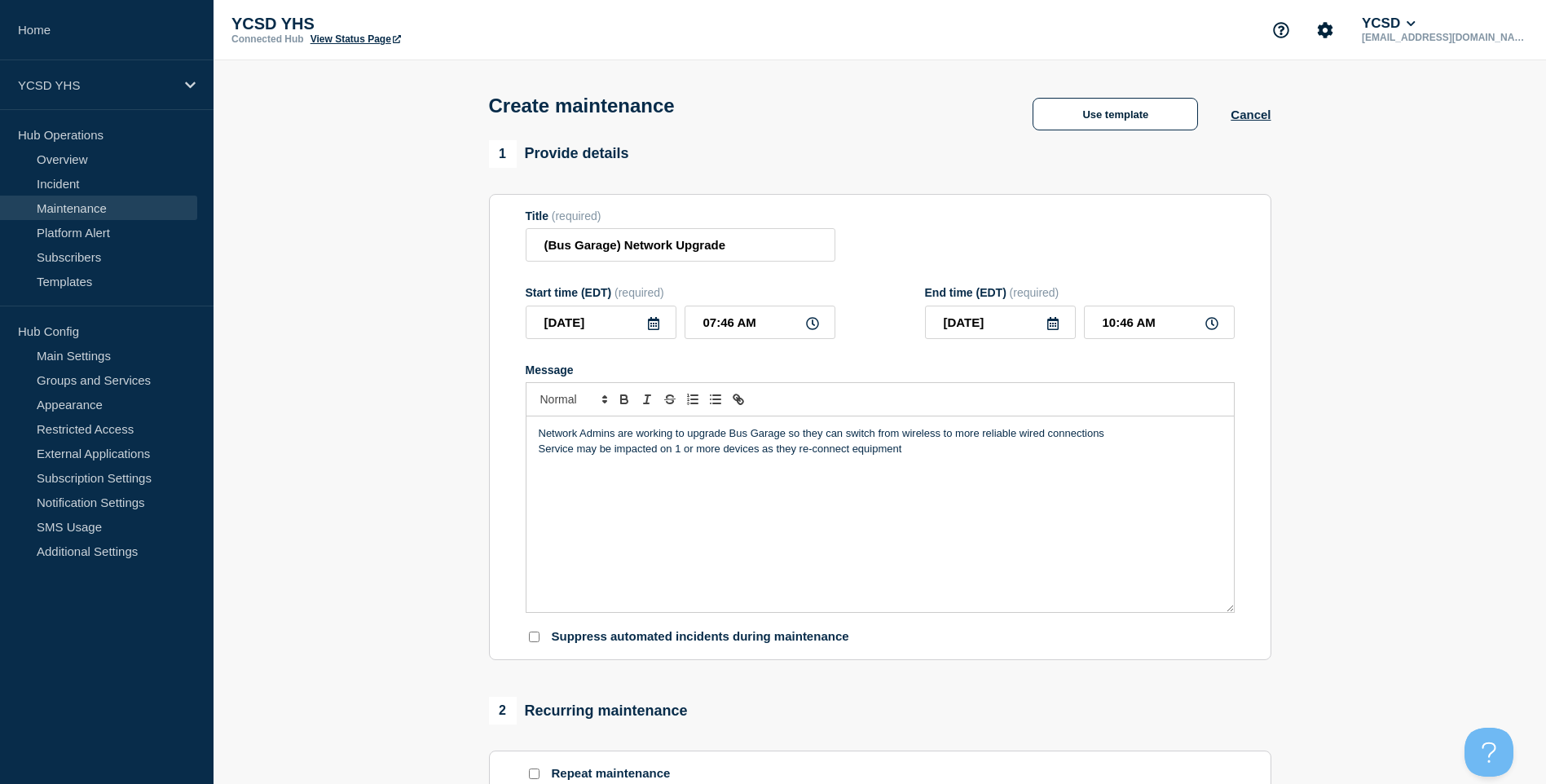
click at [664, 457] on p "Service may be impacted on 1 or more devices as they re-connect equipment" at bounding box center [880, 448] width 683 height 14
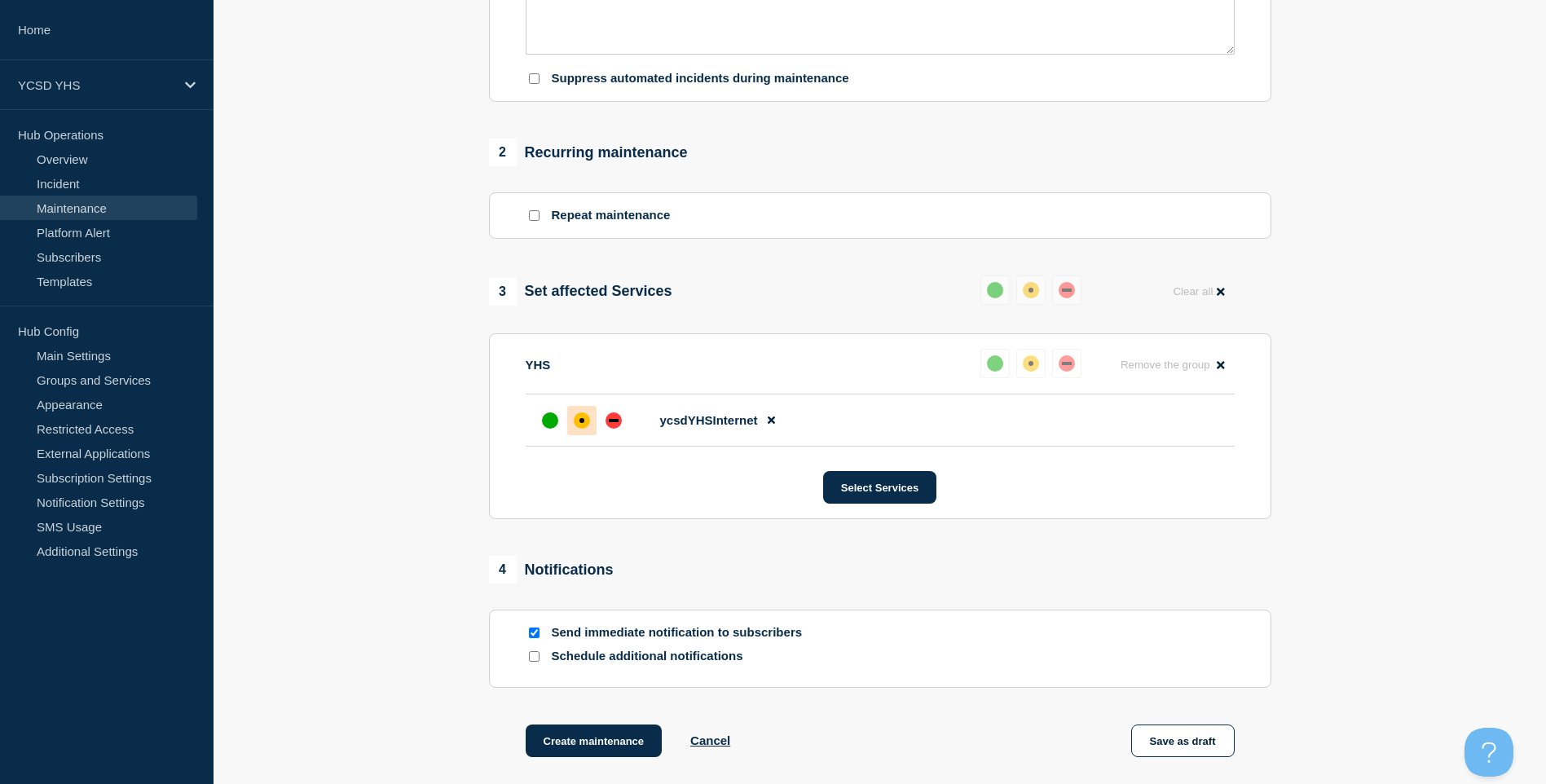
scroll to position [723, 0]
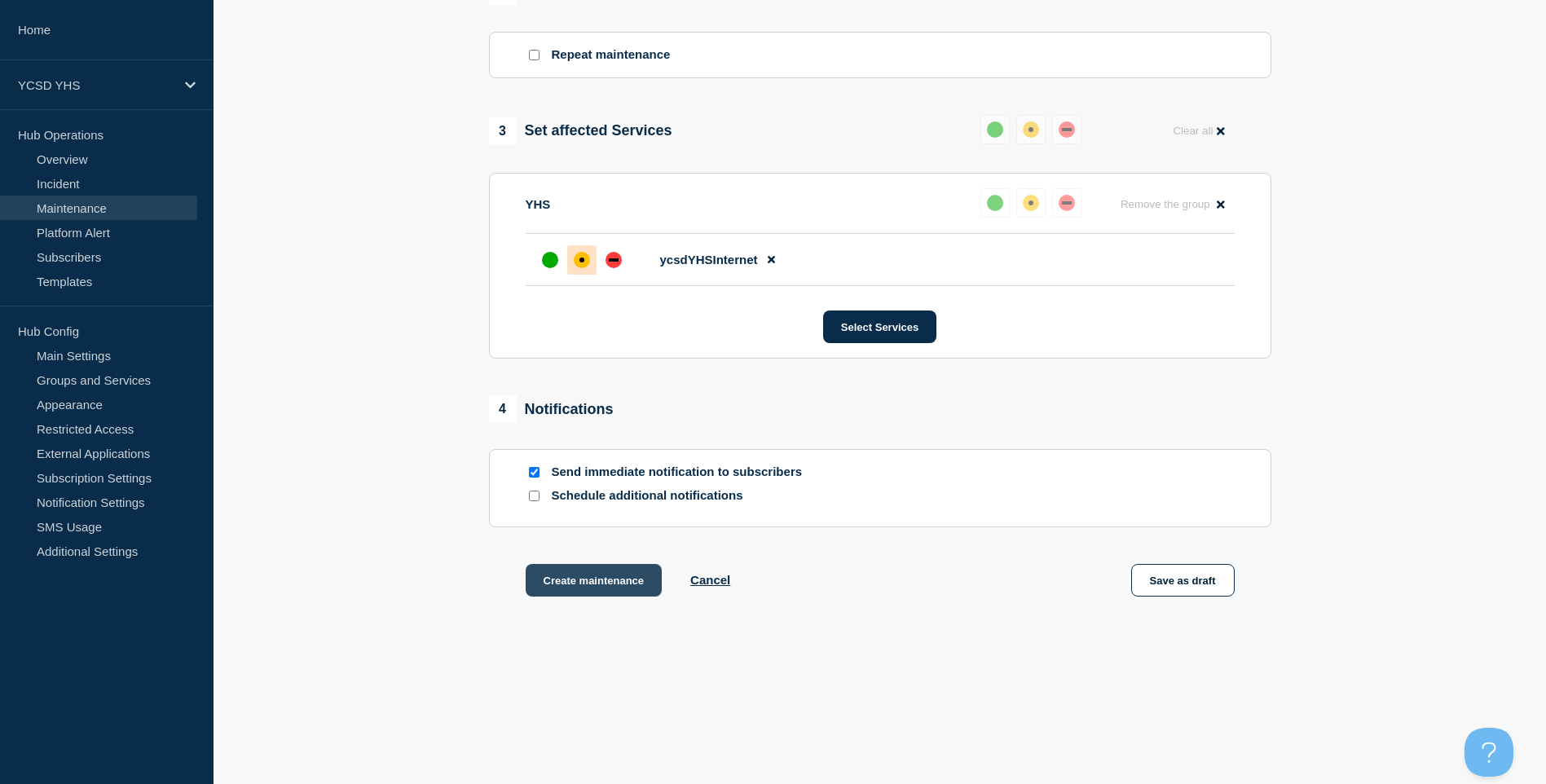
click at [598, 582] on button "Create maintenance" at bounding box center [594, 580] width 137 height 33
